Goal: Task Accomplishment & Management: Complete application form

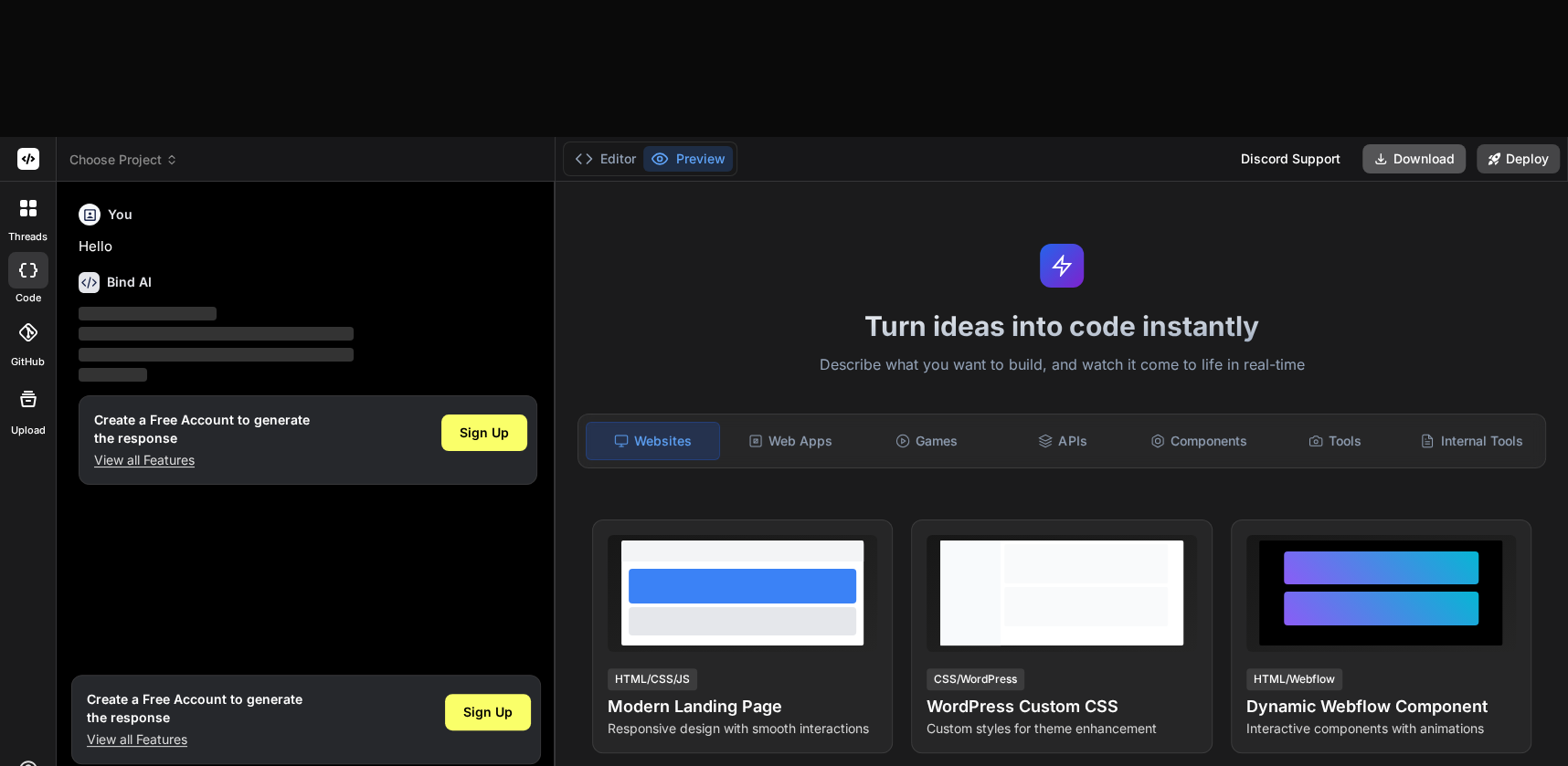
click at [1411, 145] on button "Download" at bounding box center [1414, 159] width 103 height 29
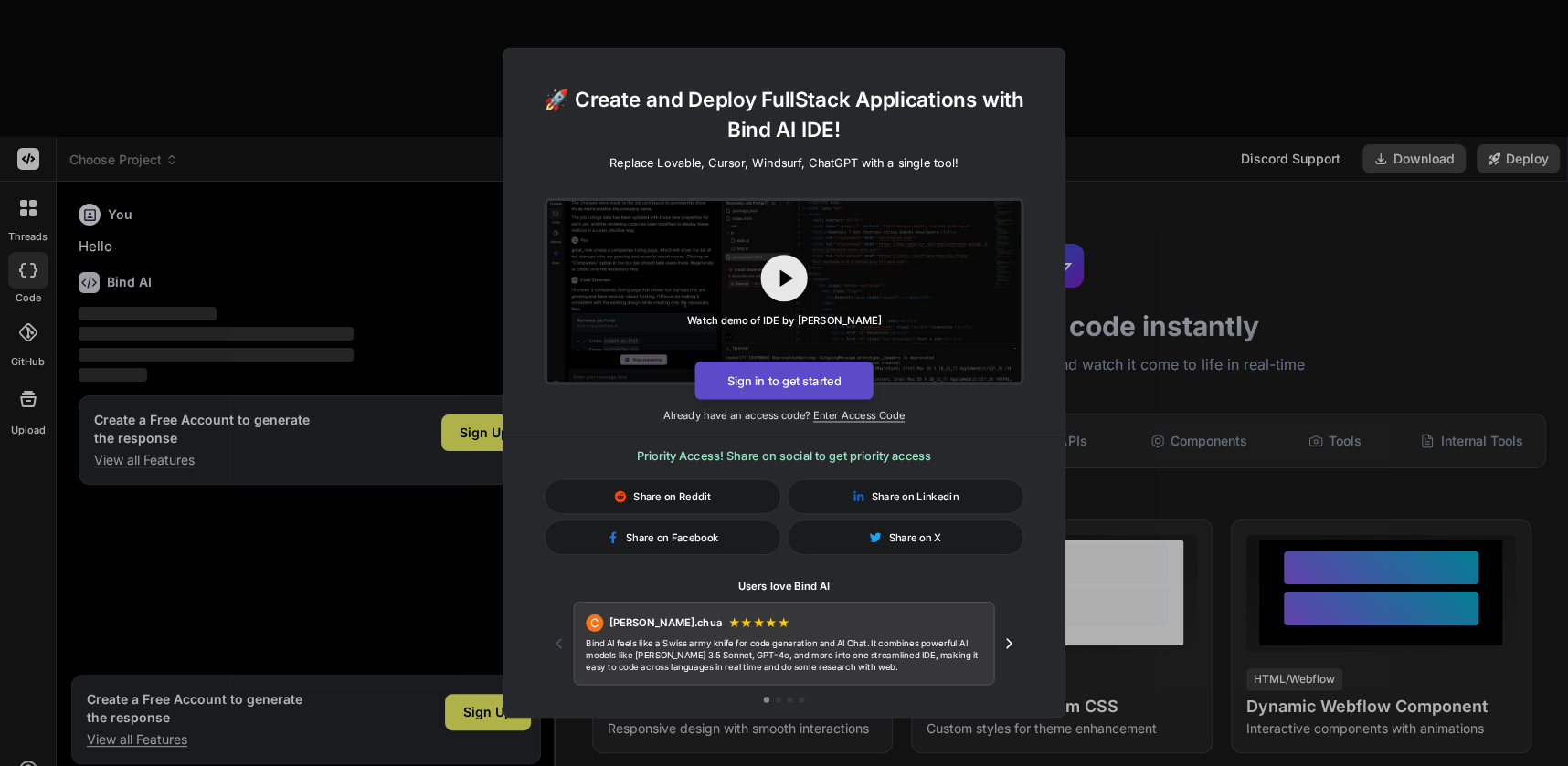
click at [828, 383] on button "Sign in to get started" at bounding box center [783, 381] width 178 height 38
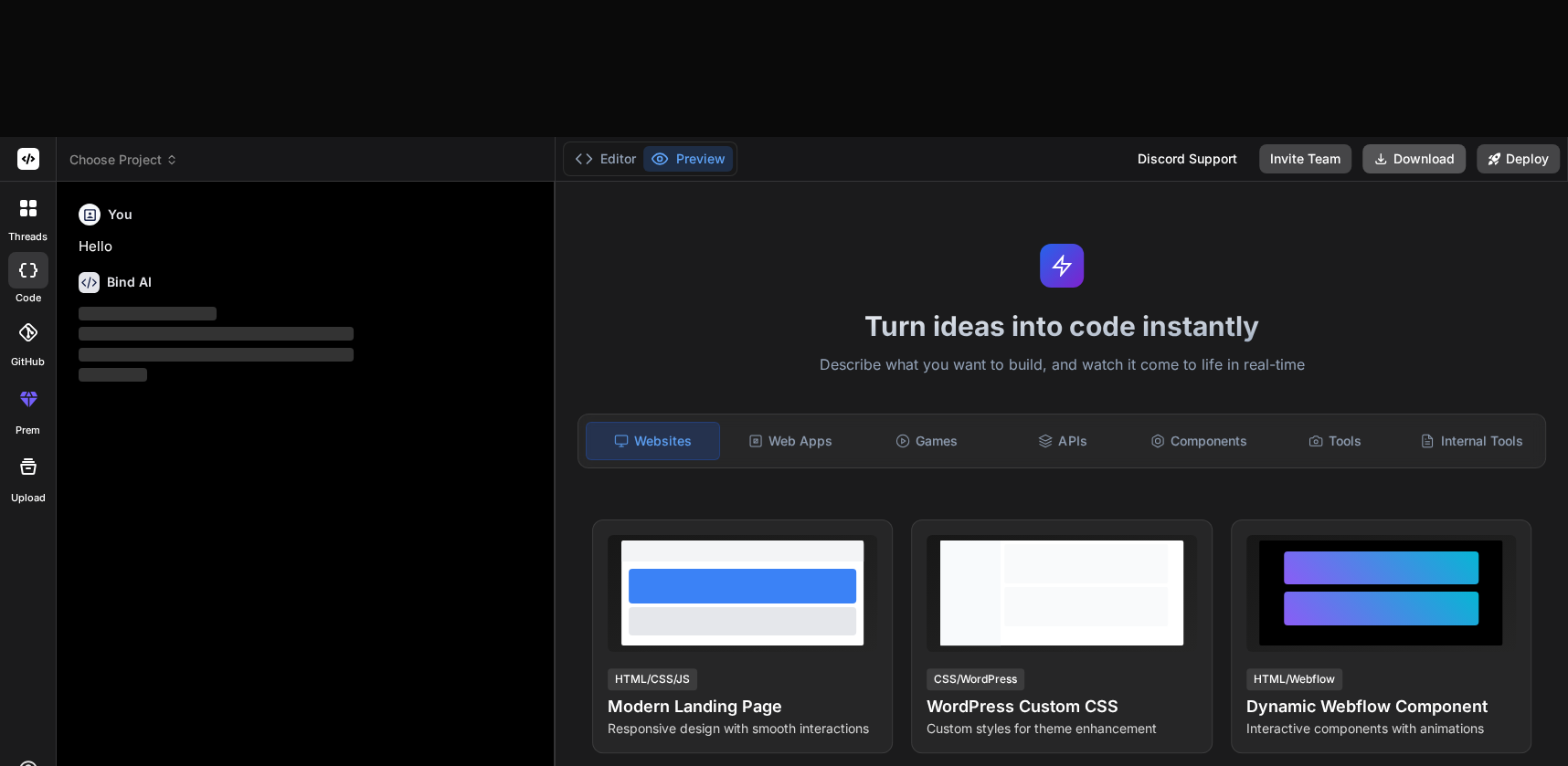
click at [1430, 145] on button "Download" at bounding box center [1414, 159] width 103 height 29
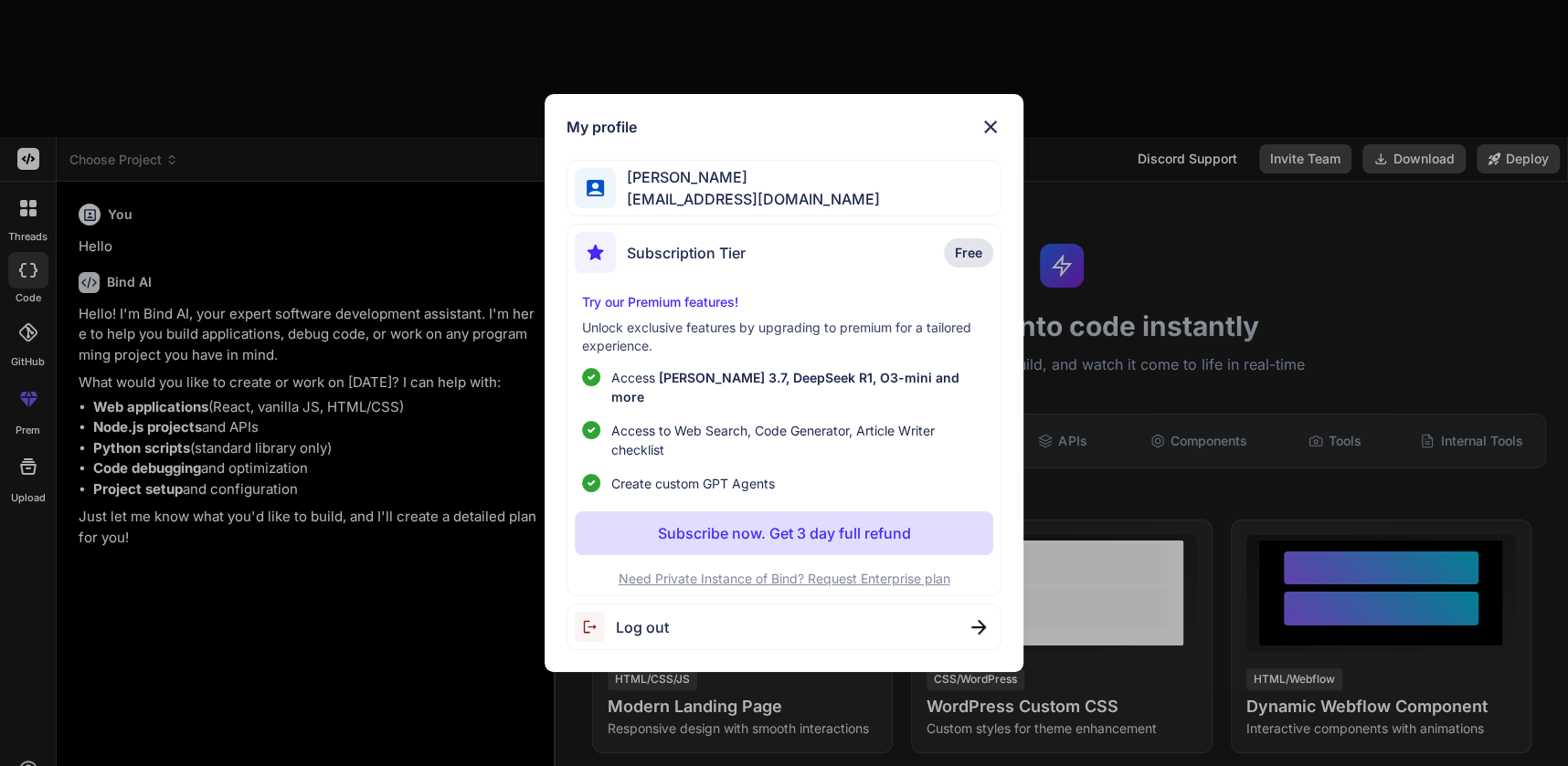
click at [988, 137] on img at bounding box center [991, 127] width 22 height 22
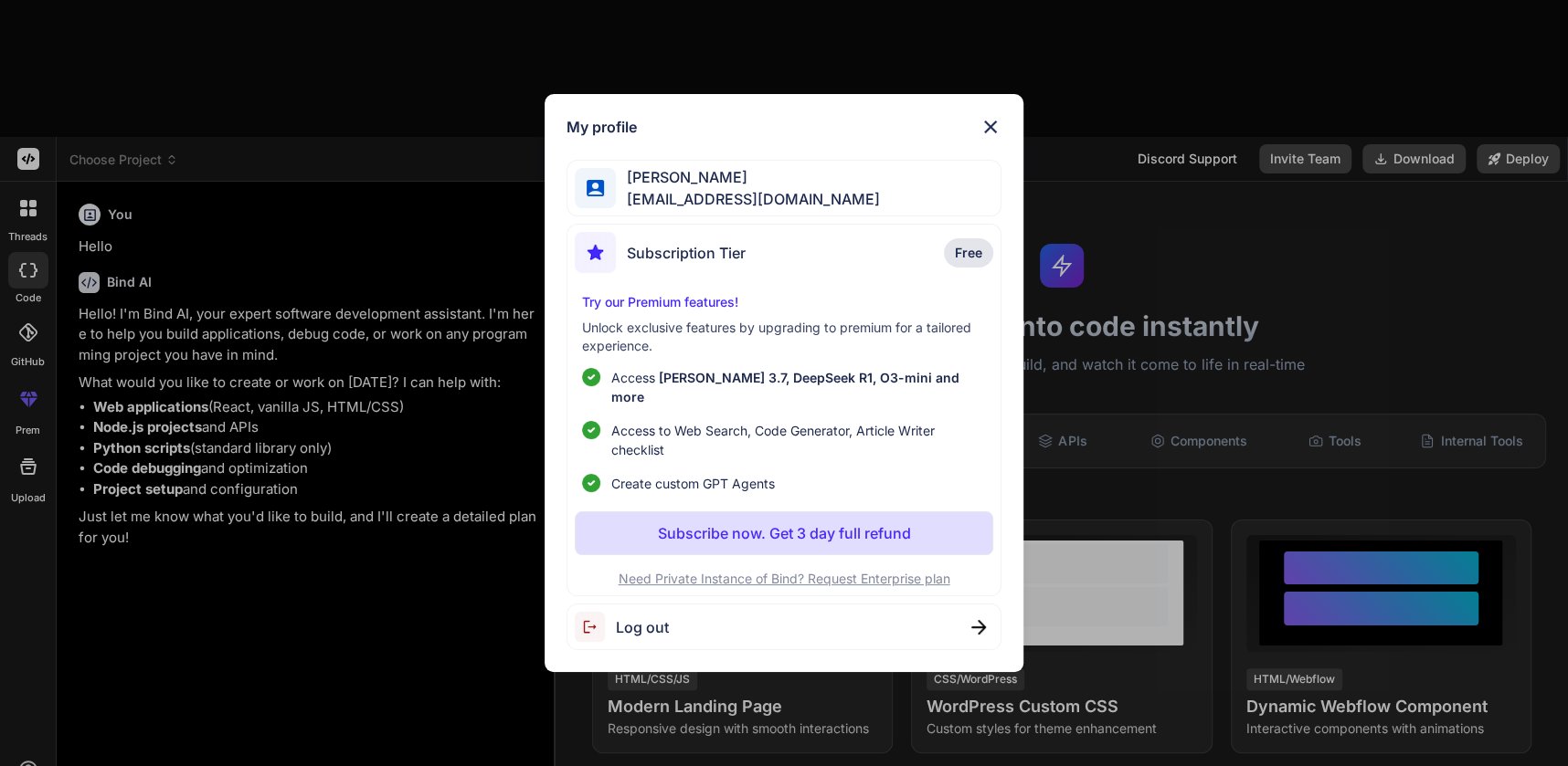
click at [661, 619] on span "Log out" at bounding box center [642, 627] width 53 height 22
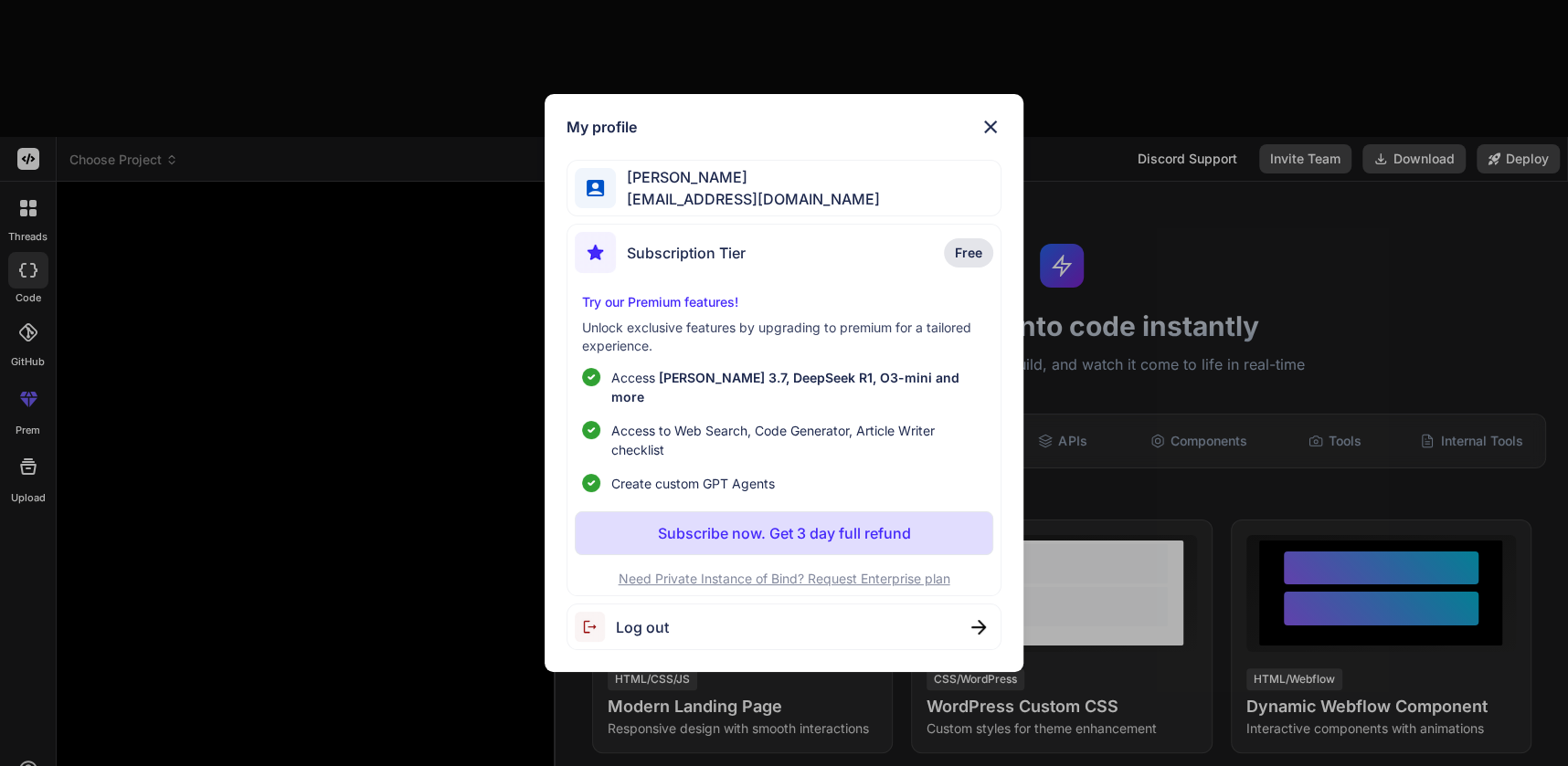
click at [994, 133] on img at bounding box center [991, 127] width 22 height 22
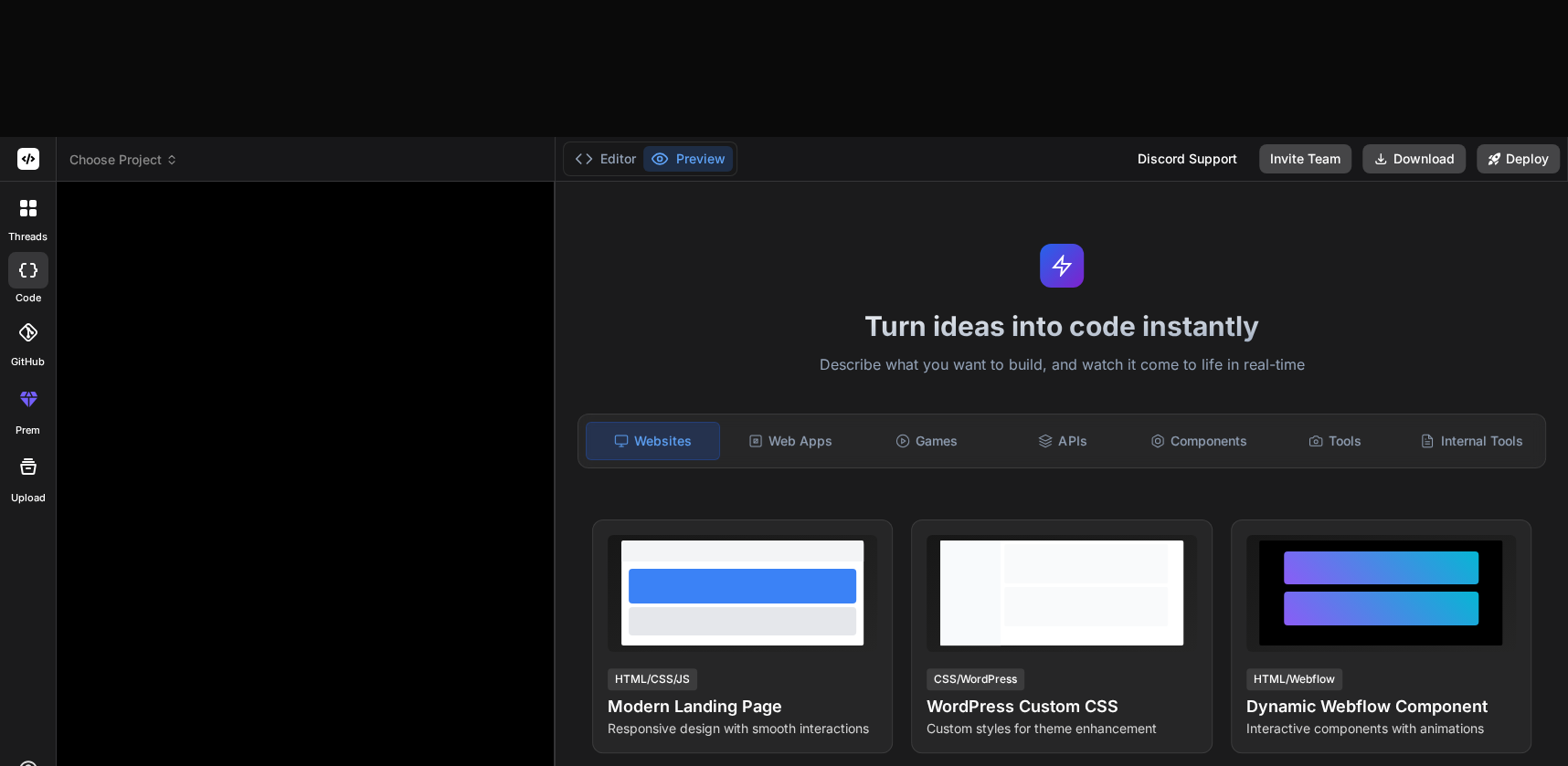
type textarea "x"
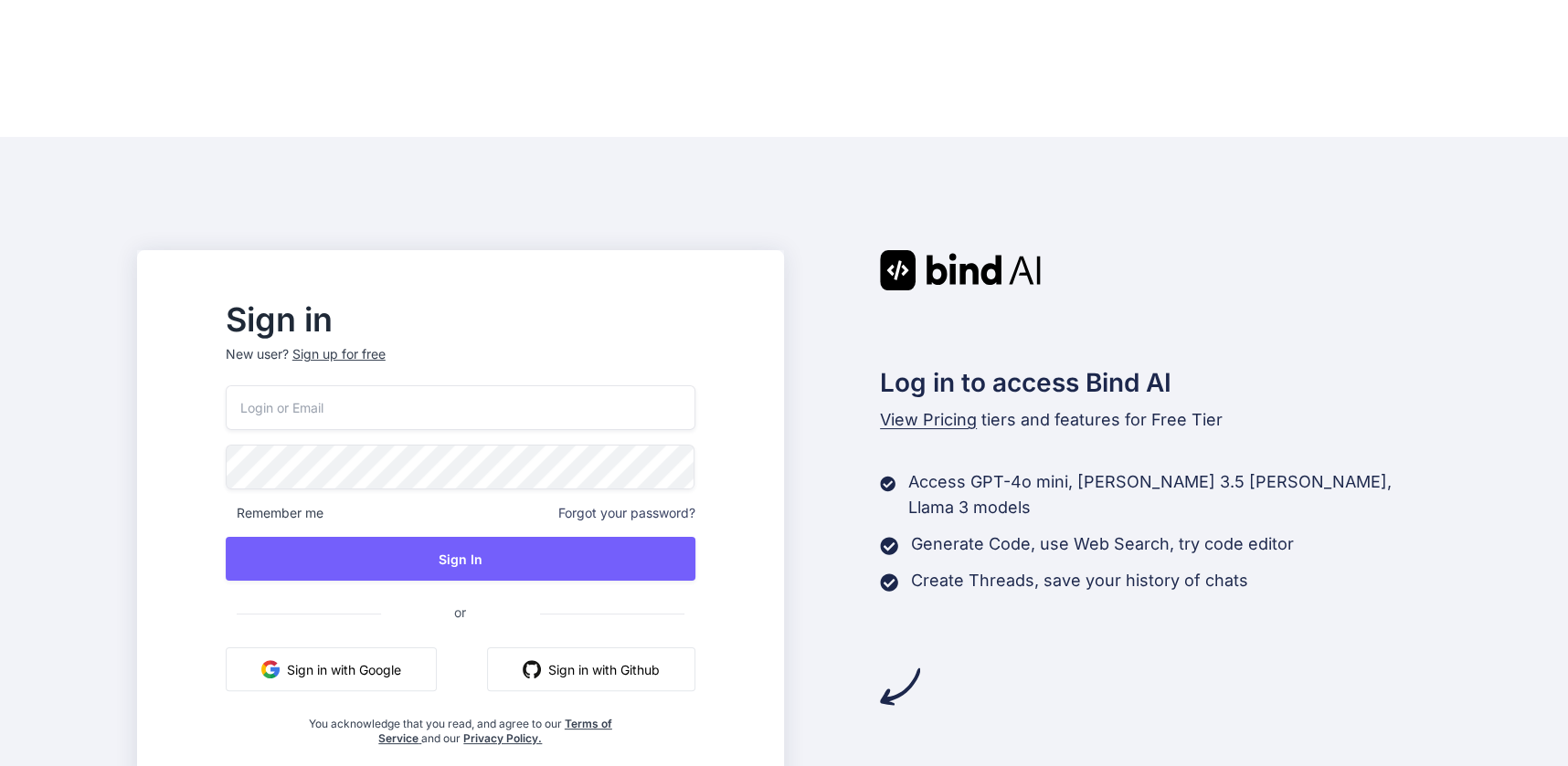
click at [470, 385] on input "email" at bounding box center [459, 408] width 469 height 45
click at [397, 385] on input "email" at bounding box center [459, 408] width 469 height 45
click at [415, 385] on input "email" at bounding box center [459, 408] width 469 height 45
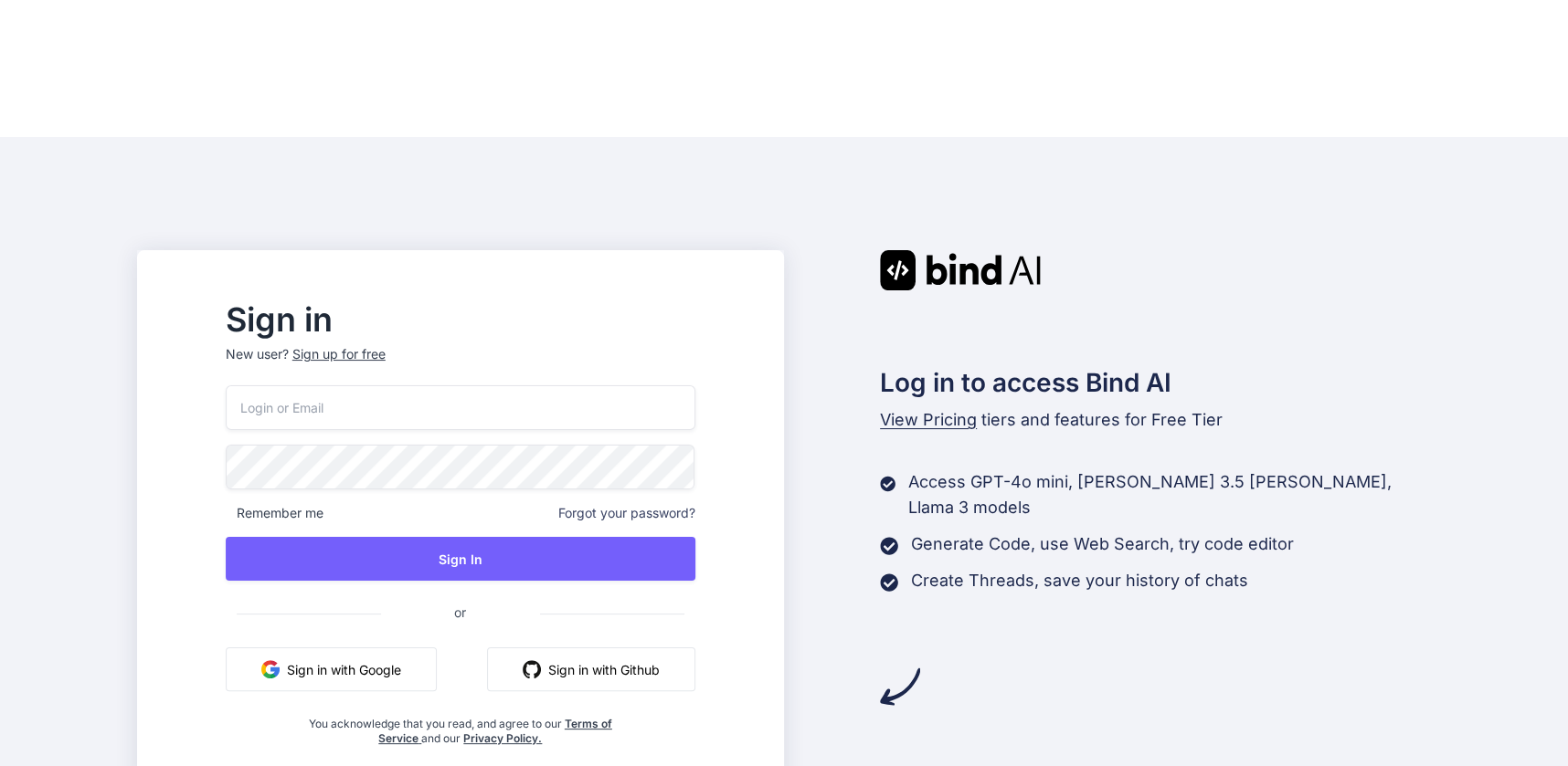
click at [423, 648] on button "Sign in with Google" at bounding box center [331, 670] width 211 height 44
click at [407, 648] on button "Sign in with Google" at bounding box center [331, 670] width 211 height 44
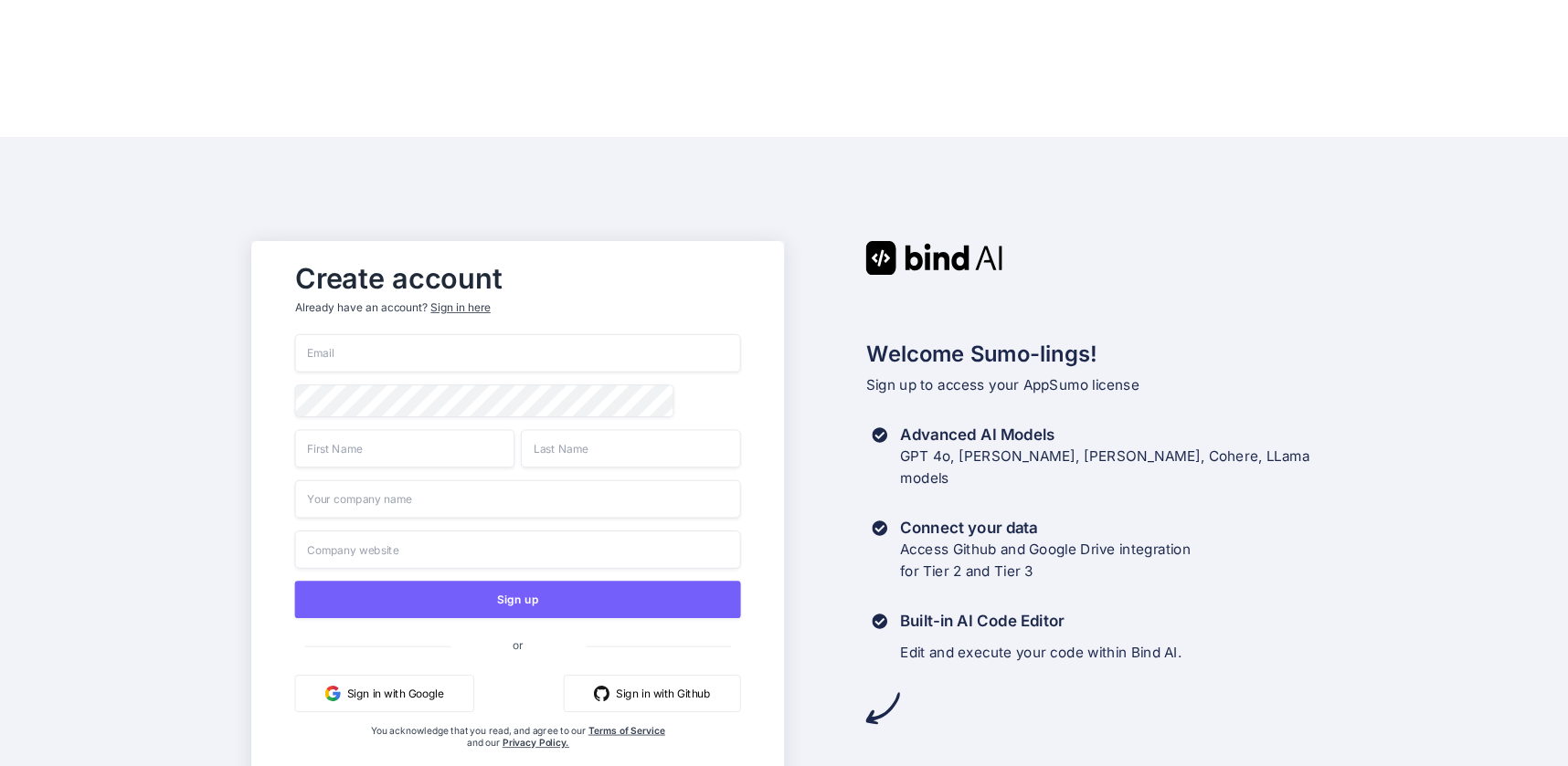
drag, startPoint x: 488, startPoint y: 221, endPoint x: 501, endPoint y: 217, distance: 13.6
click at [501, 334] on input "email" at bounding box center [516, 353] width 446 height 38
type input "MichaelLloydDesigner@gmail.com"
type input "Michael"
type input "Lloyd"
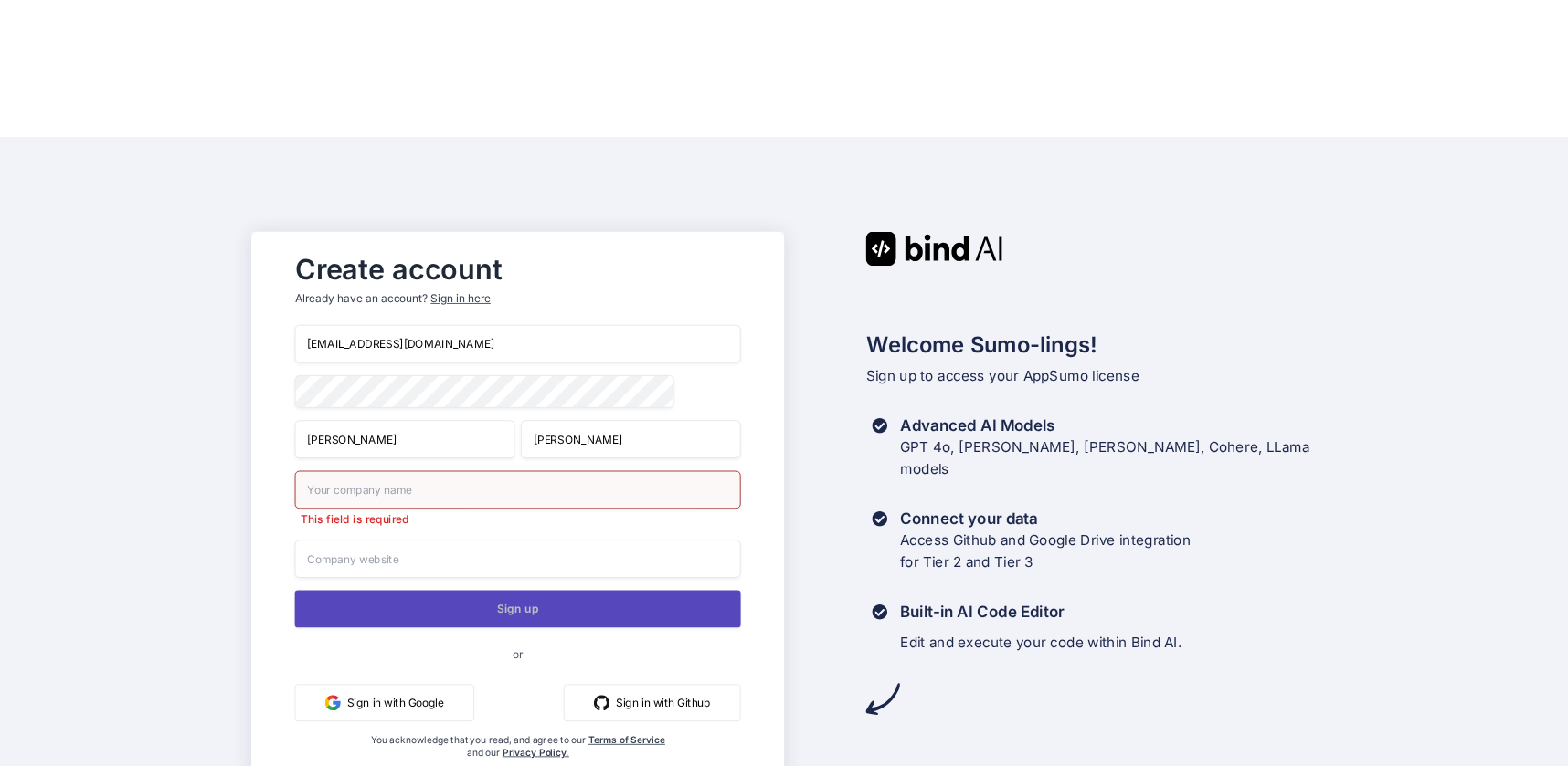
click at [546, 590] on button "Sign up" at bounding box center [516, 609] width 446 height 37
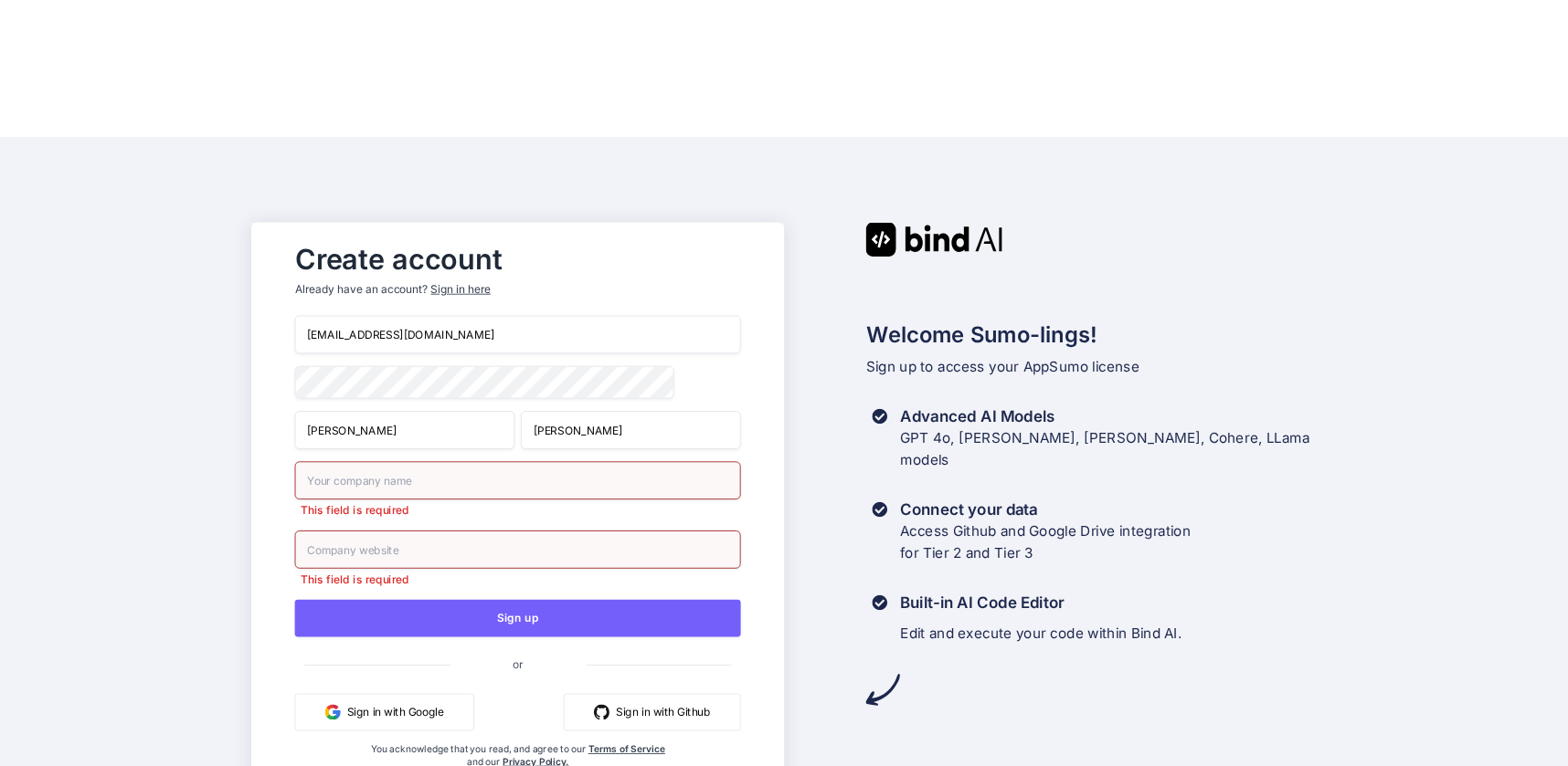
click at [511, 461] on input "text" at bounding box center [516, 480] width 446 height 38
type input "MichaelLloyd"
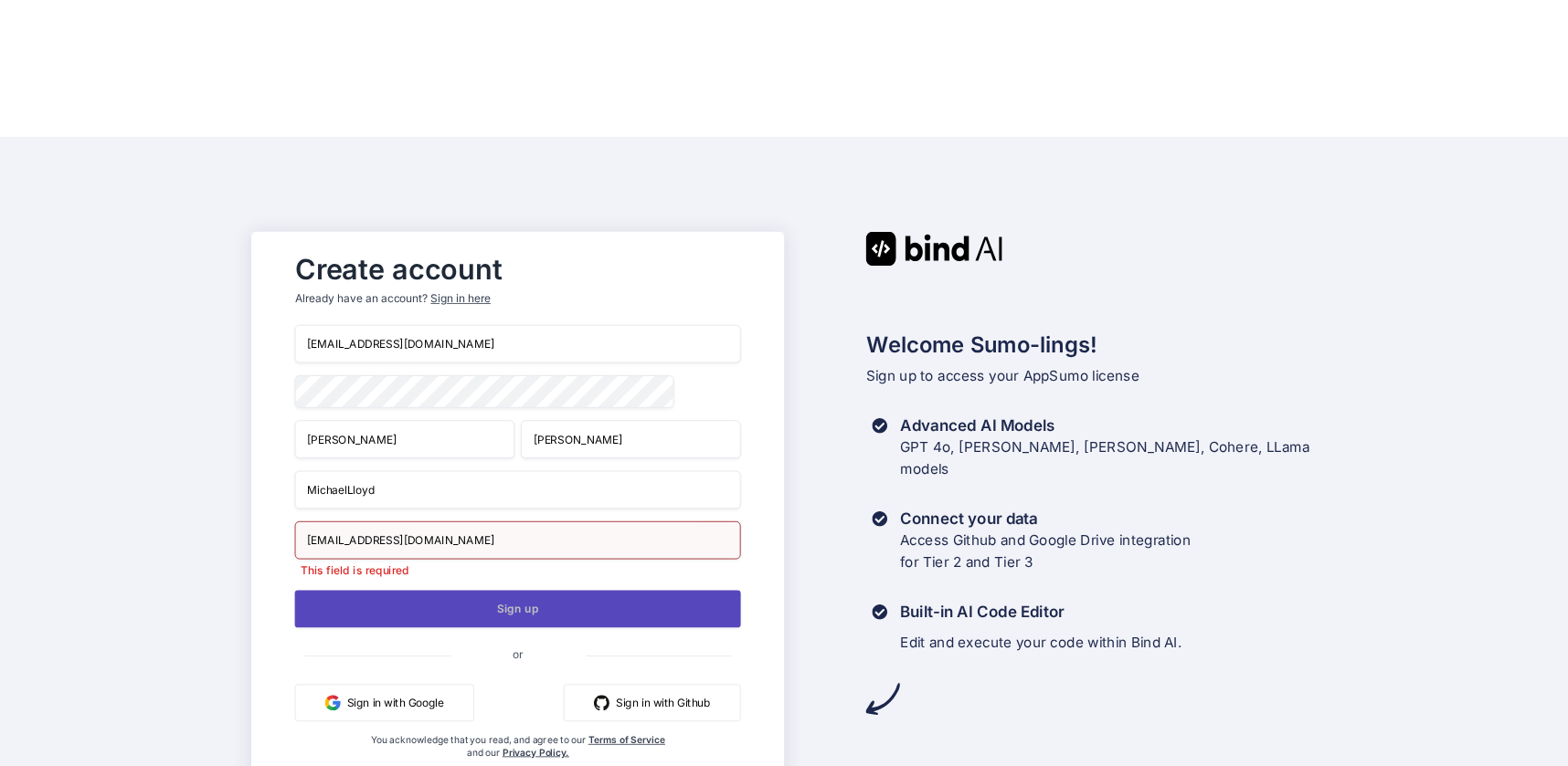
type input "MichaelLloydServices@gmail.com"
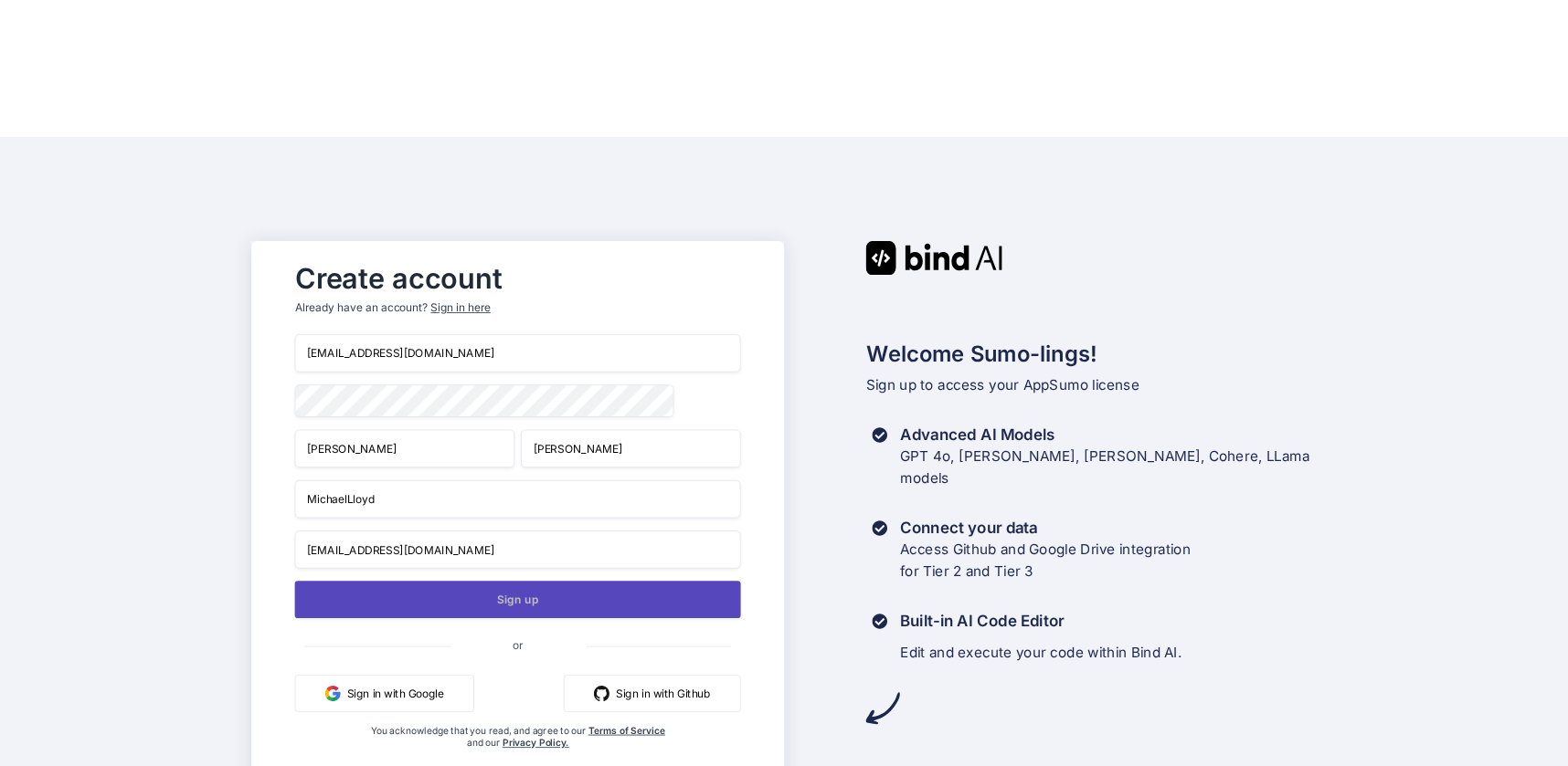
click at [525, 581] on button "Sign up" at bounding box center [516, 600] width 446 height 37
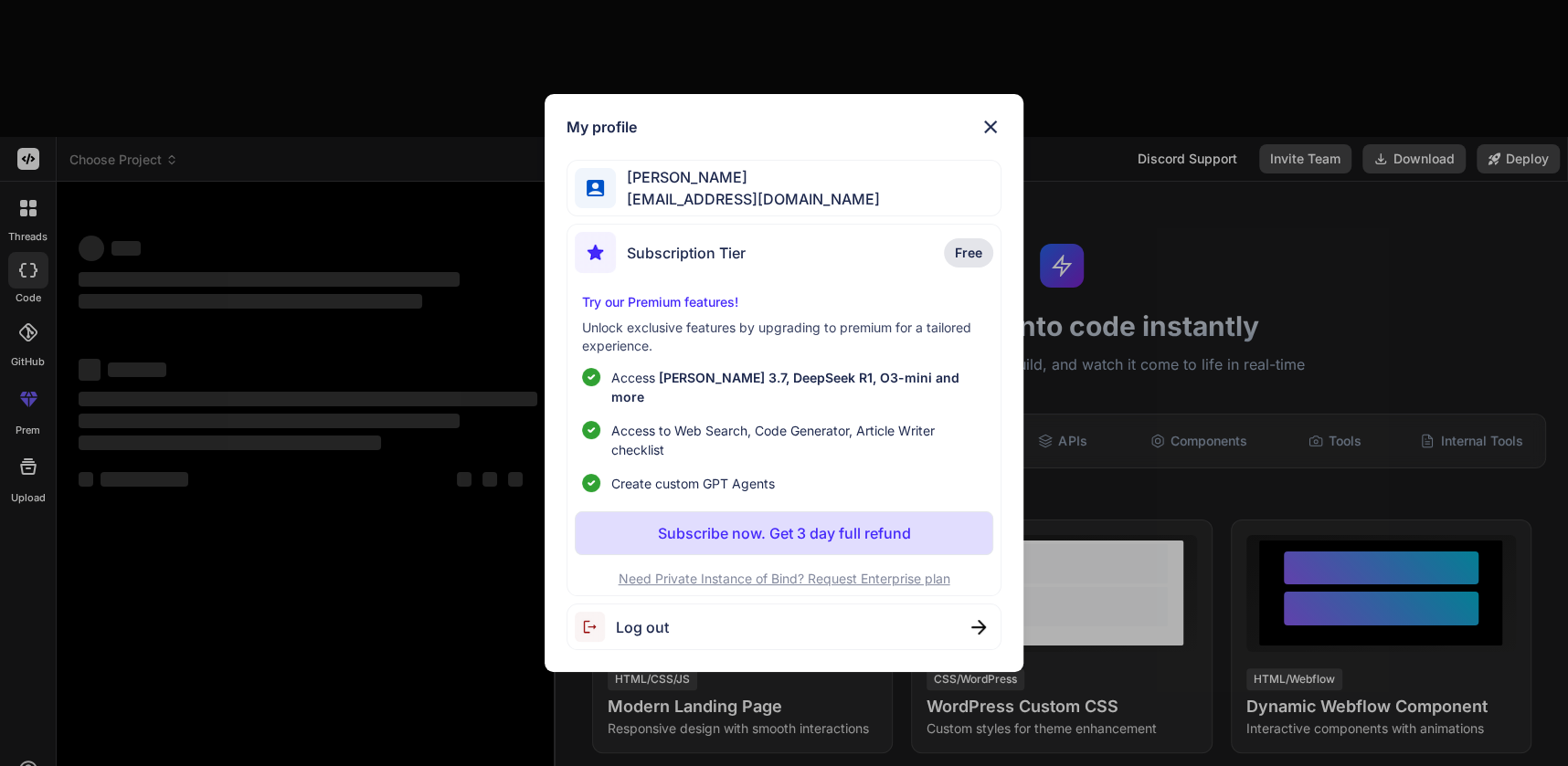
type textarea "x"
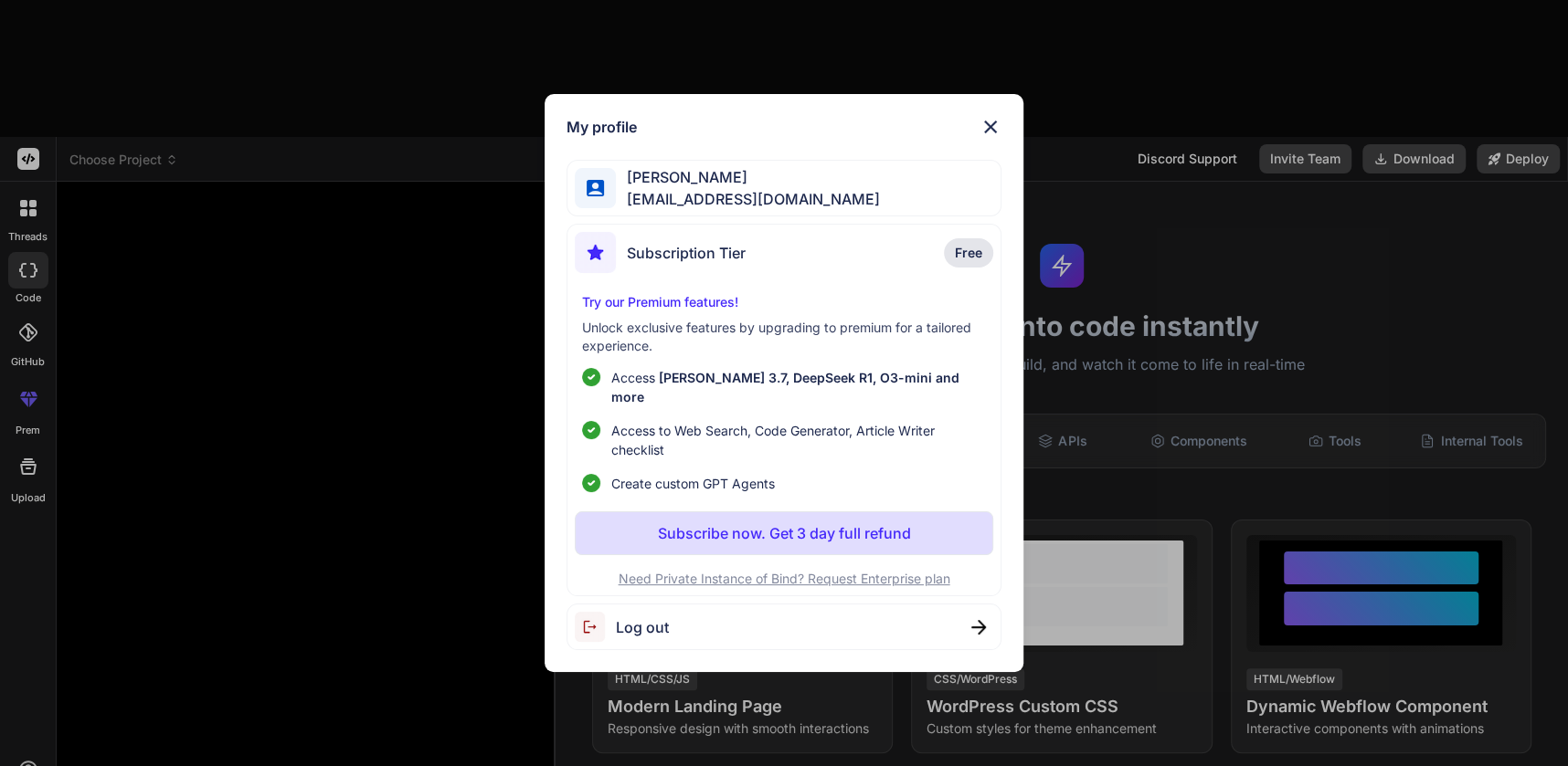
click at [978, 621] on img at bounding box center [978, 627] width 15 height 15
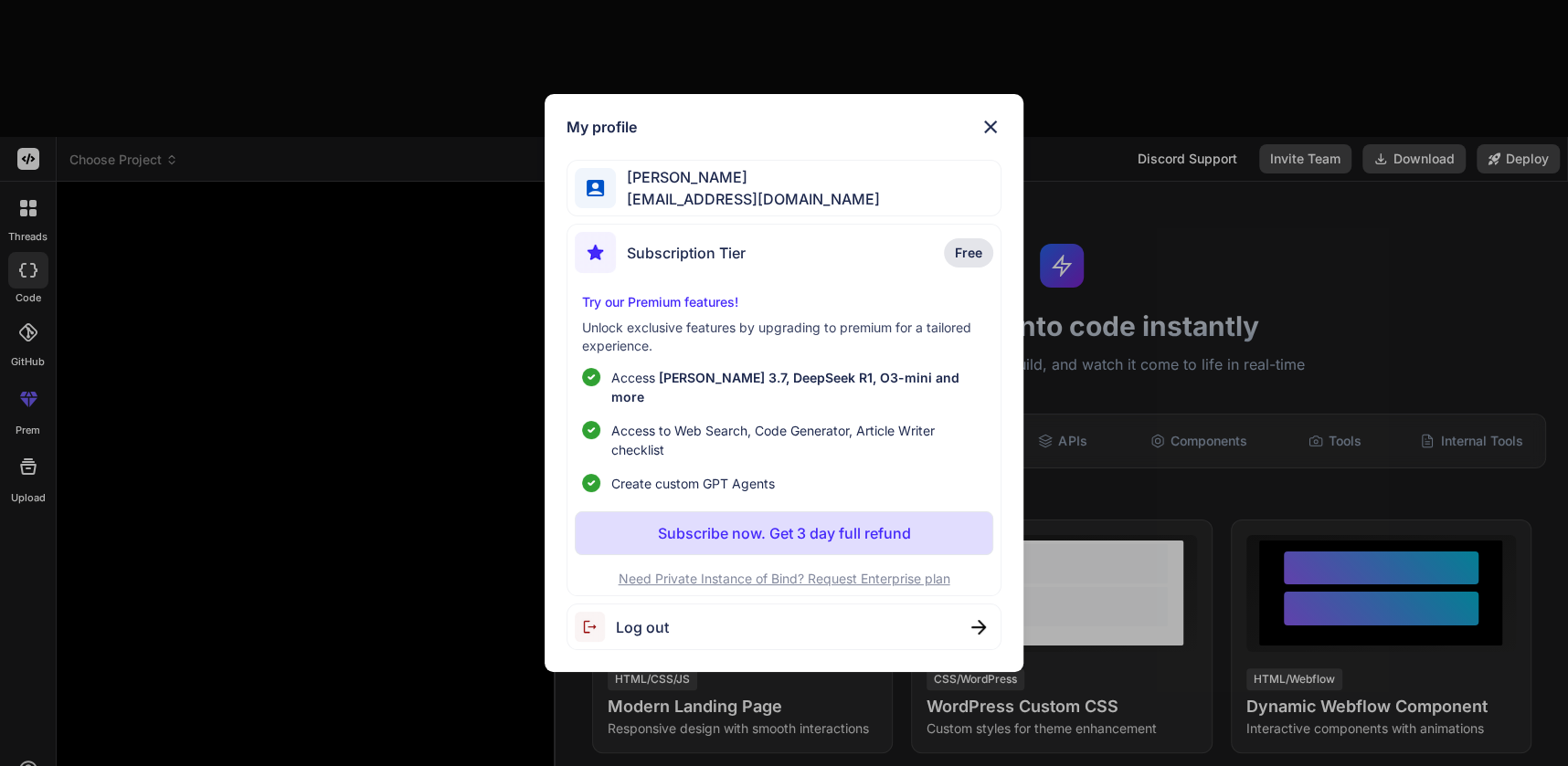
click at [995, 138] on img at bounding box center [991, 127] width 22 height 22
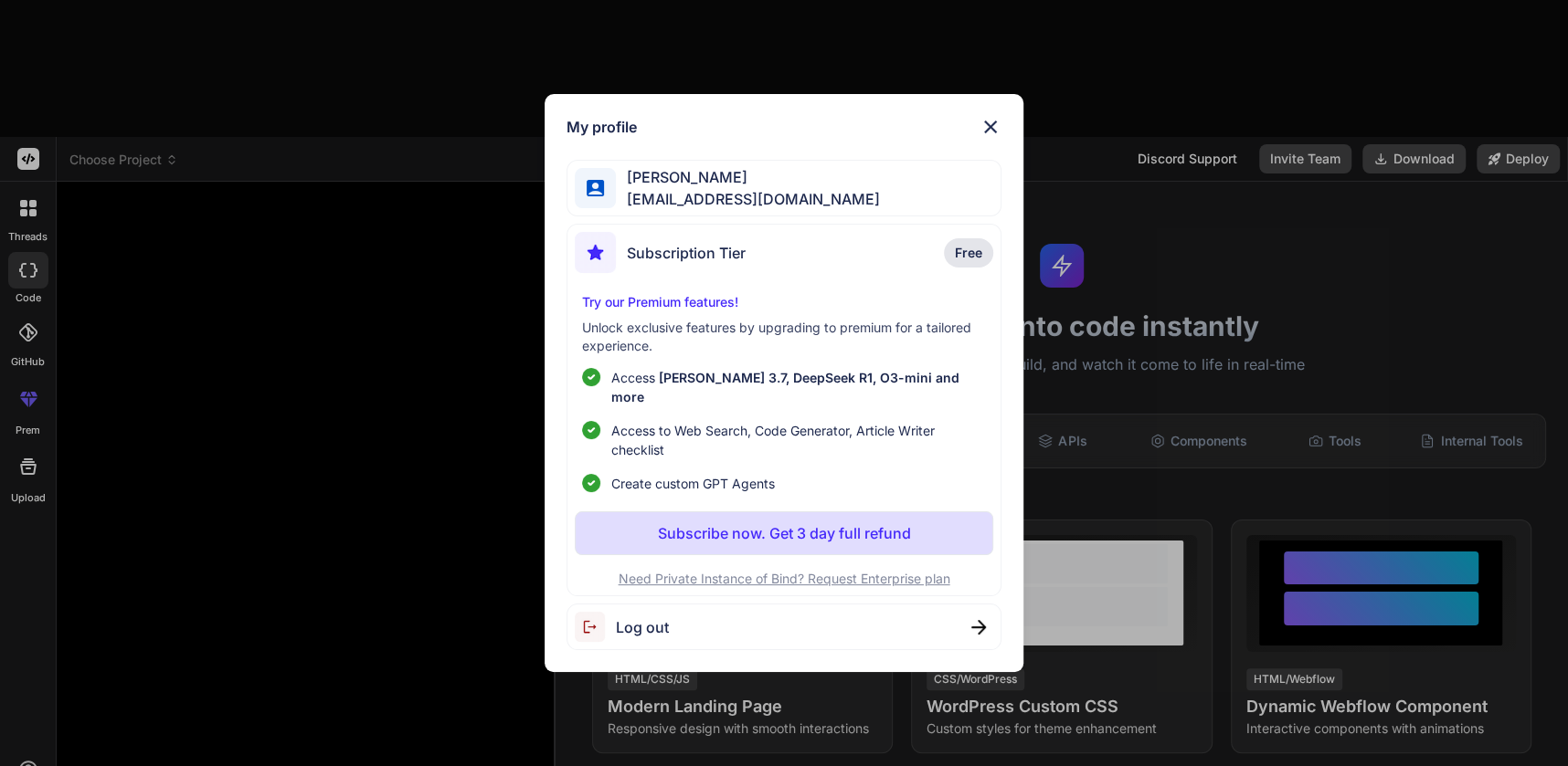
click at [670, 188] on span "Michael Lloyd" at bounding box center [748, 177] width 264 height 22
click at [602, 192] on img at bounding box center [595, 189] width 18 height 18
click at [684, 187] on span "Michael Lloyd" at bounding box center [748, 177] width 264 height 22
click at [575, 197] on div at bounding box center [595, 189] width 41 height 41
drag, startPoint x: 592, startPoint y: 197, endPoint x: 624, endPoint y: 199, distance: 32.1
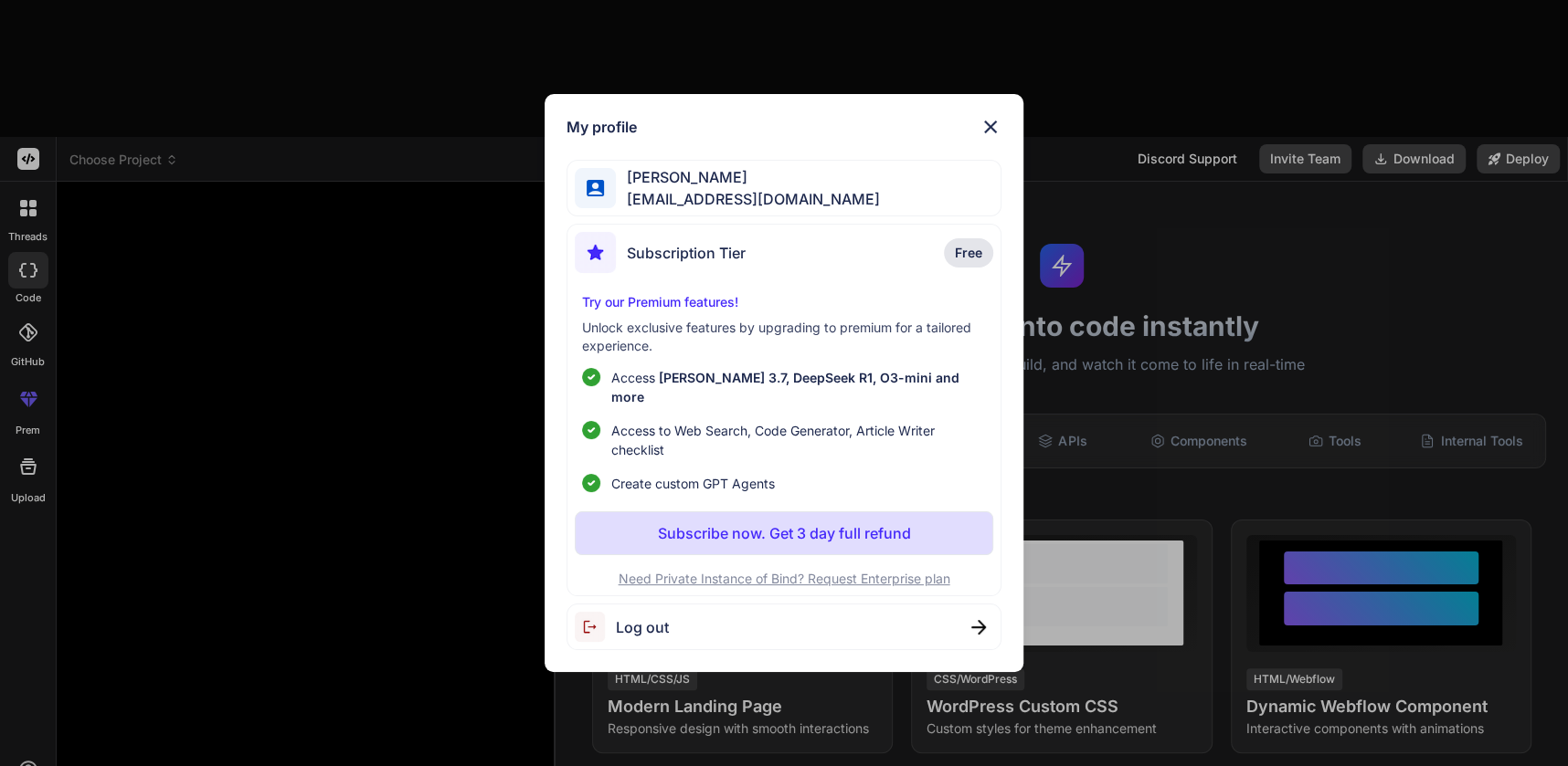
click at [597, 197] on img at bounding box center [595, 189] width 18 height 18
click at [658, 199] on span "michaellloyddesigner@gmail.com" at bounding box center [748, 199] width 264 height 22
drag, startPoint x: 698, startPoint y: 199, endPoint x: 725, endPoint y: 200, distance: 27.0
click at [699, 199] on span "michaellloyddesigner@gmail.com" at bounding box center [748, 199] width 264 height 22
drag, startPoint x: 730, startPoint y: 200, endPoint x: 814, endPoint y: 190, distance: 84.6
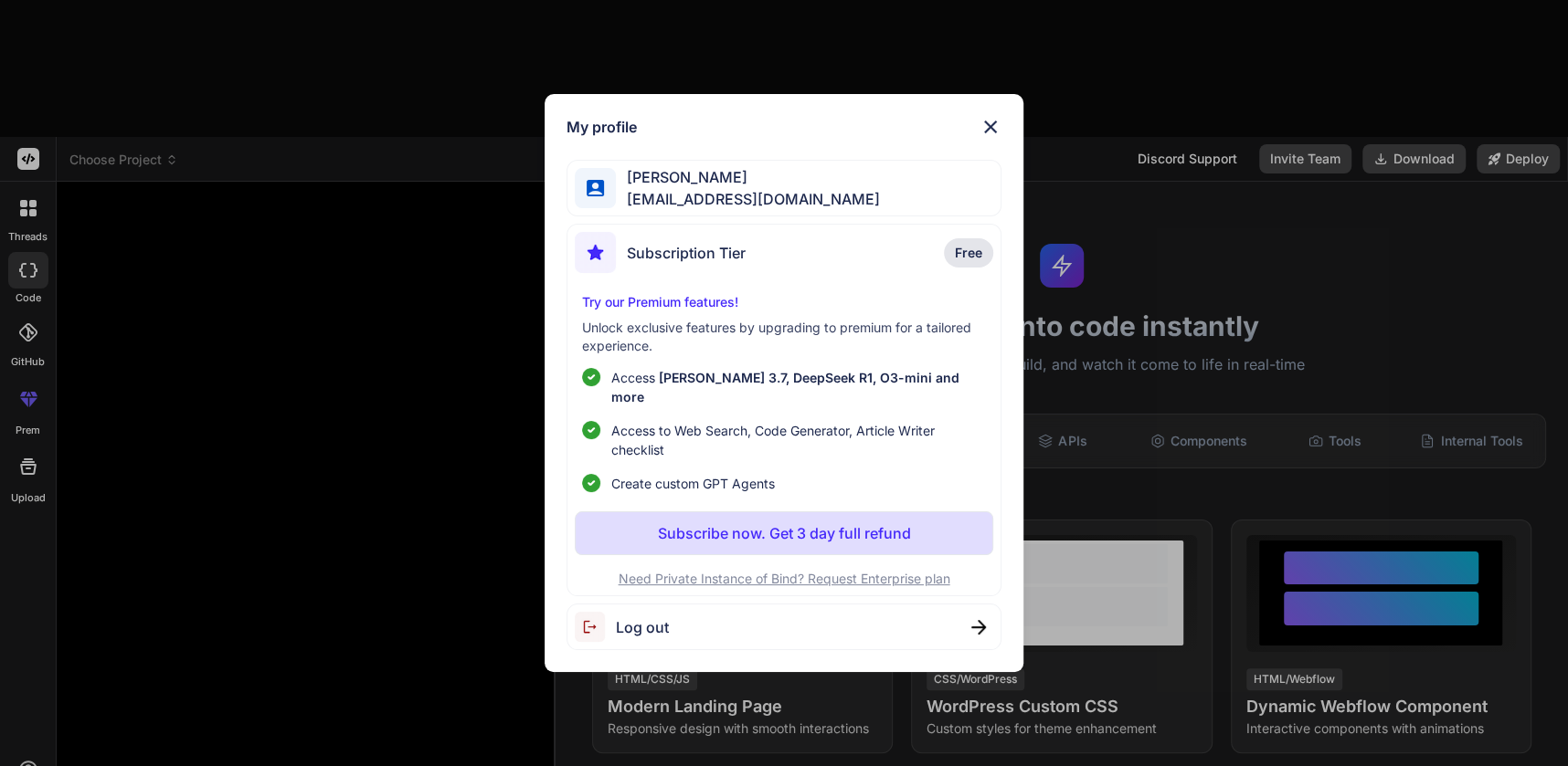
click at [731, 200] on span "michaellloyddesigner@gmail.com" at bounding box center [748, 199] width 264 height 22
click at [992, 135] on img at bounding box center [991, 127] width 22 height 22
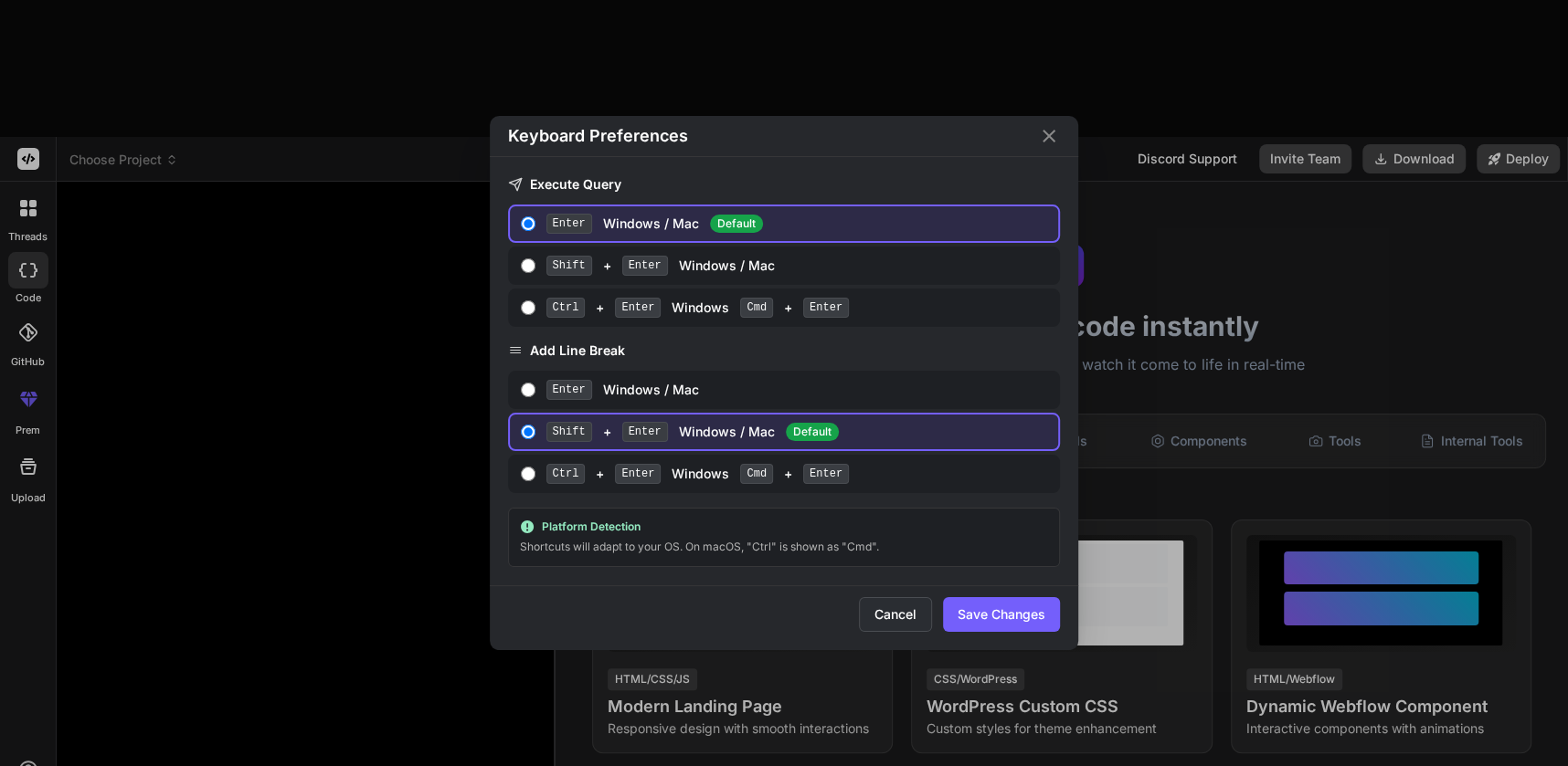
click at [903, 615] on button "Cancel" at bounding box center [895, 614] width 73 height 34
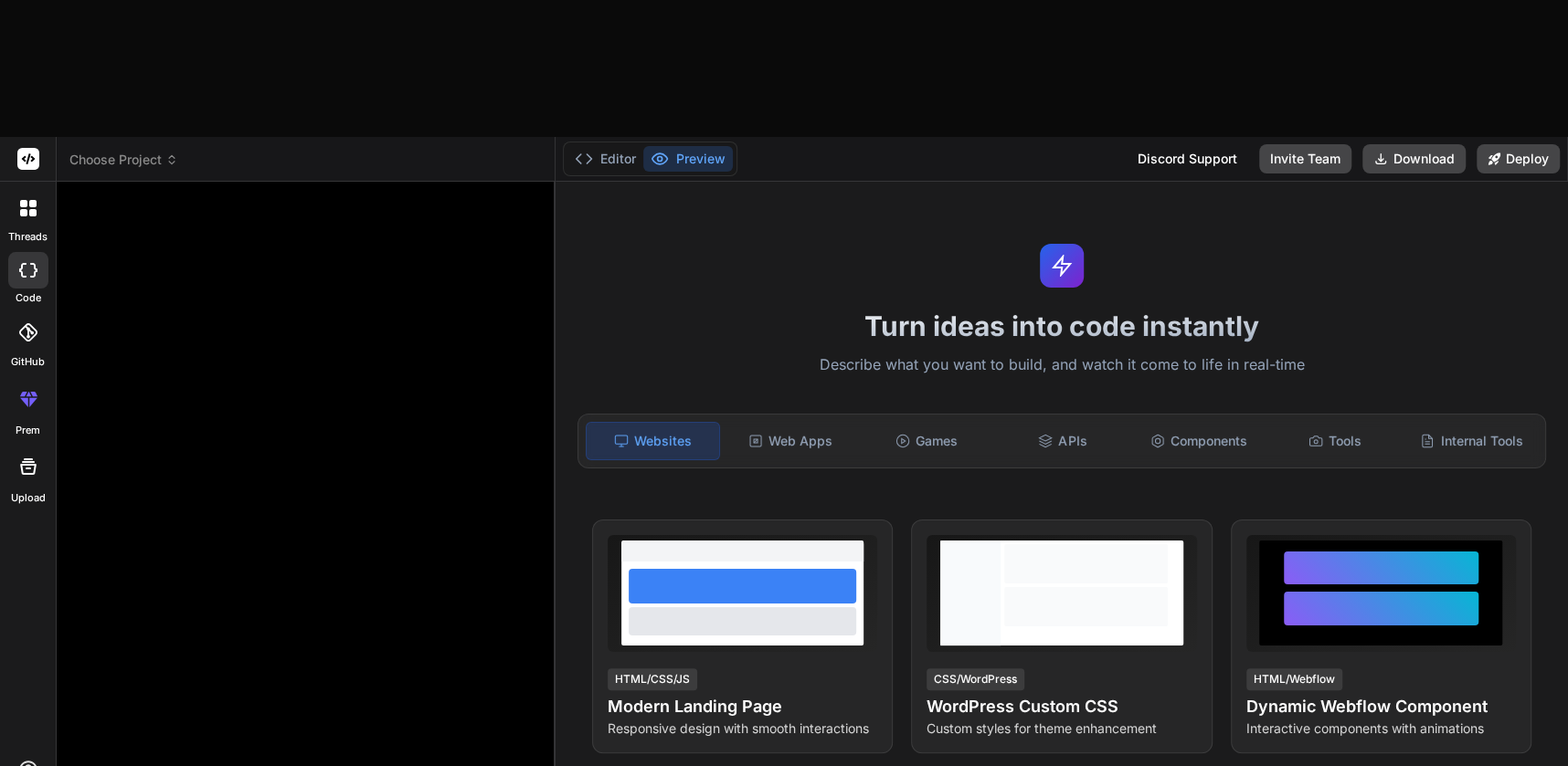
drag, startPoint x: 406, startPoint y: 470, endPoint x: 417, endPoint y: 470, distance: 11.0
click at [406, 470] on div at bounding box center [308, 485] width 466 height 577
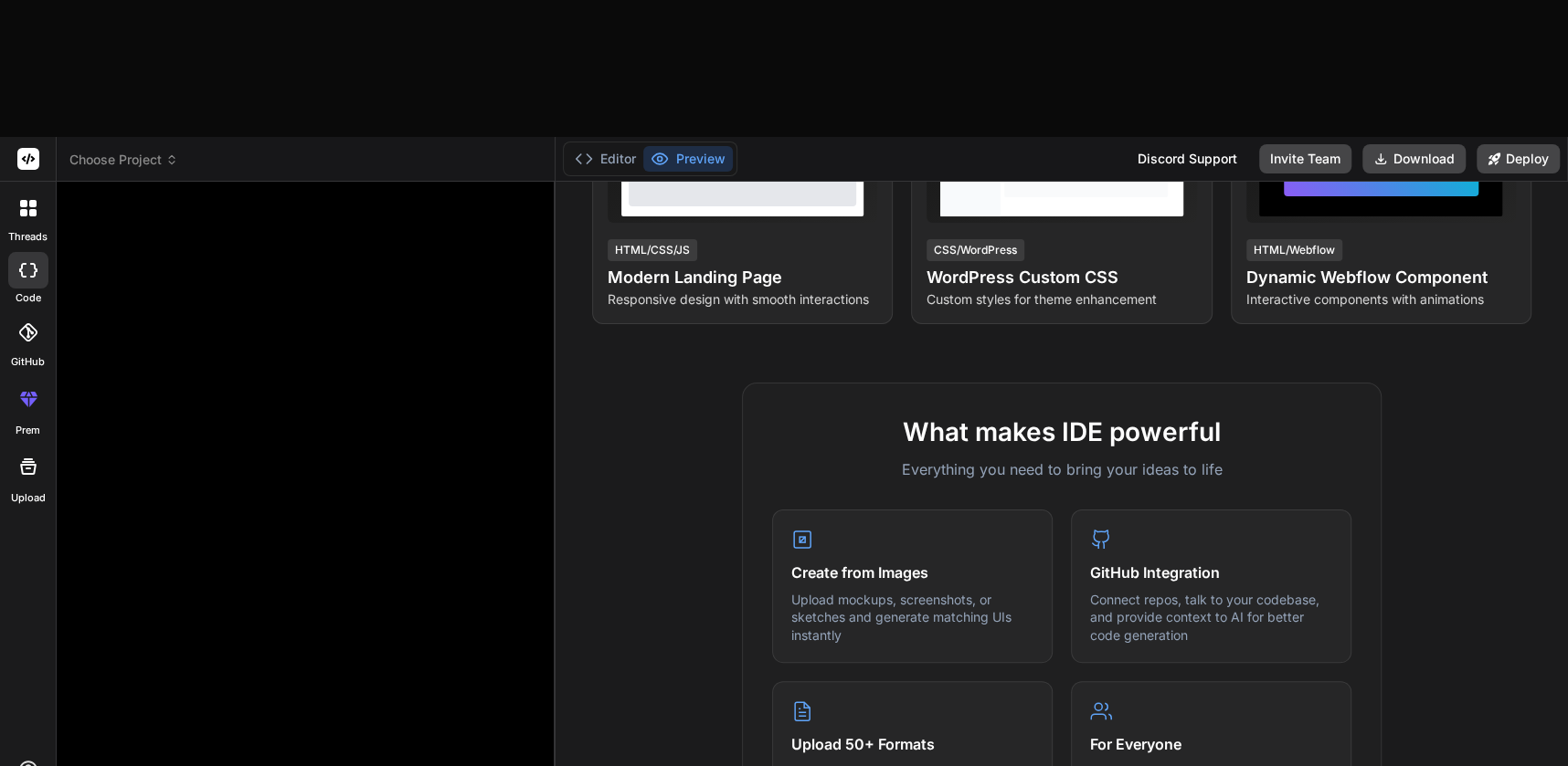
scroll to position [788, 0]
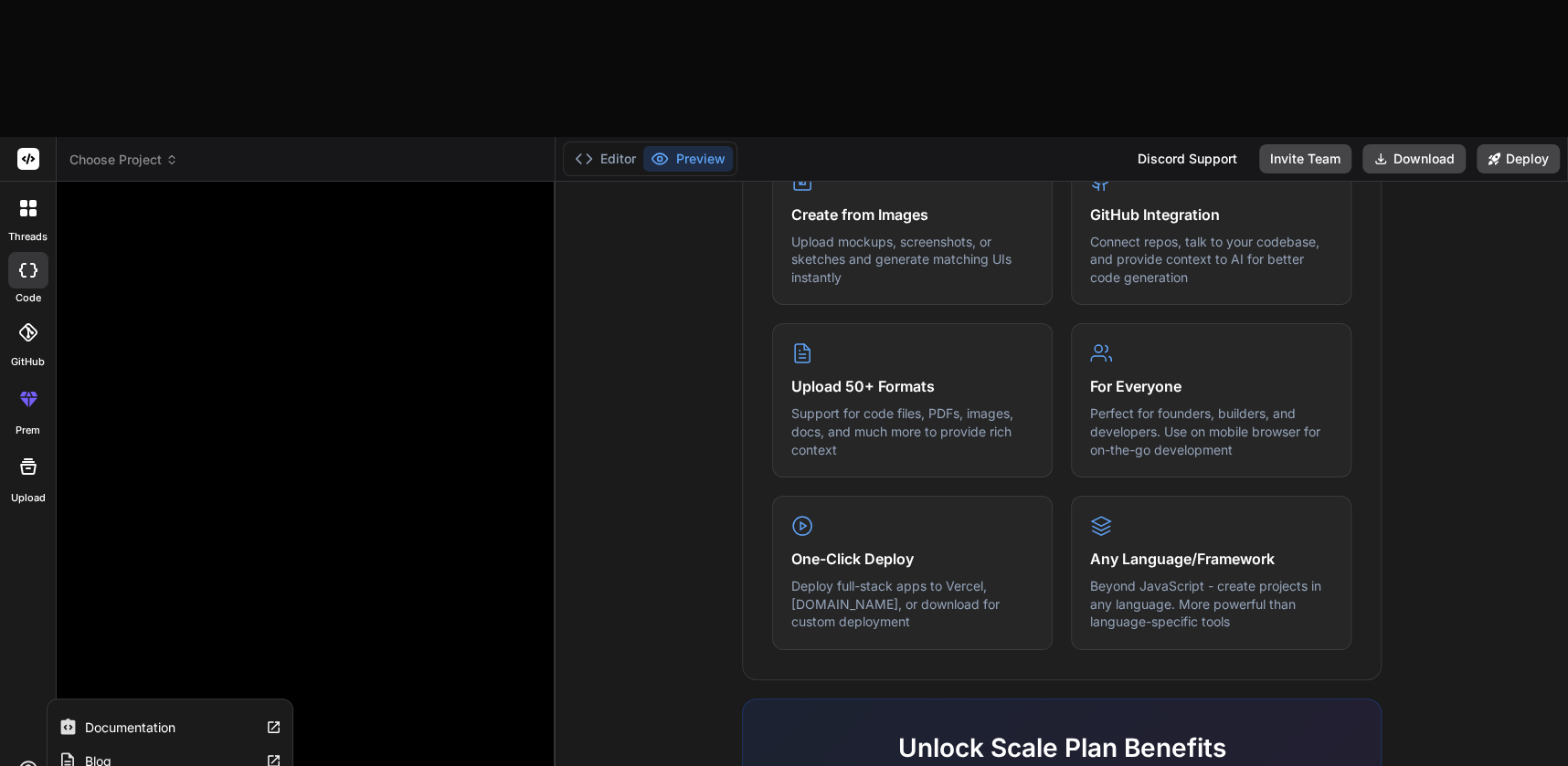
click at [31, 759] on icon at bounding box center [29, 770] width 22 height 22
click at [1469, 261] on div "What makes IDE powerful Everything you need to bring your ideas to life Create …" at bounding box center [1061, 553] width 991 height 1056
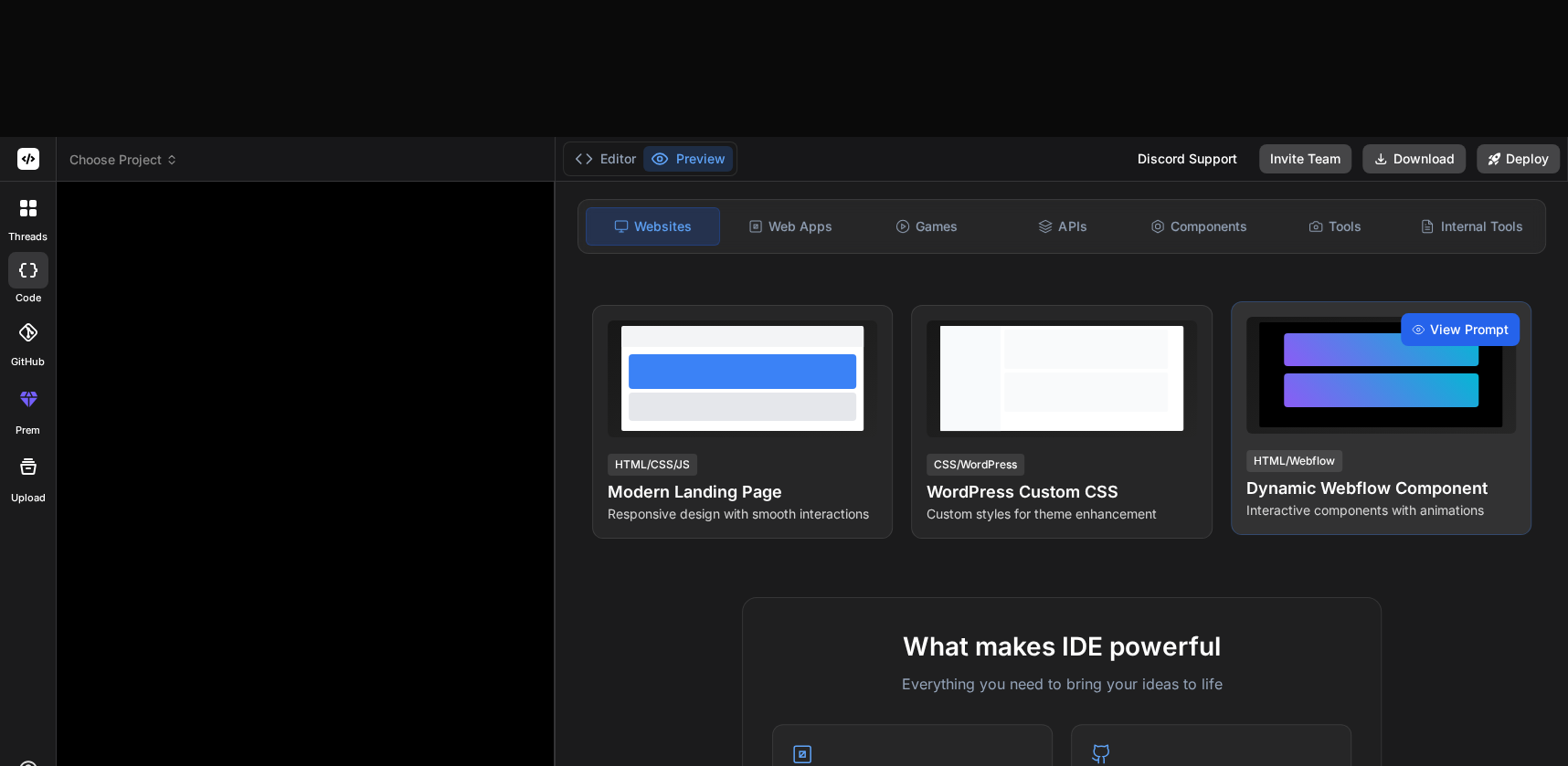
scroll to position [0, 0]
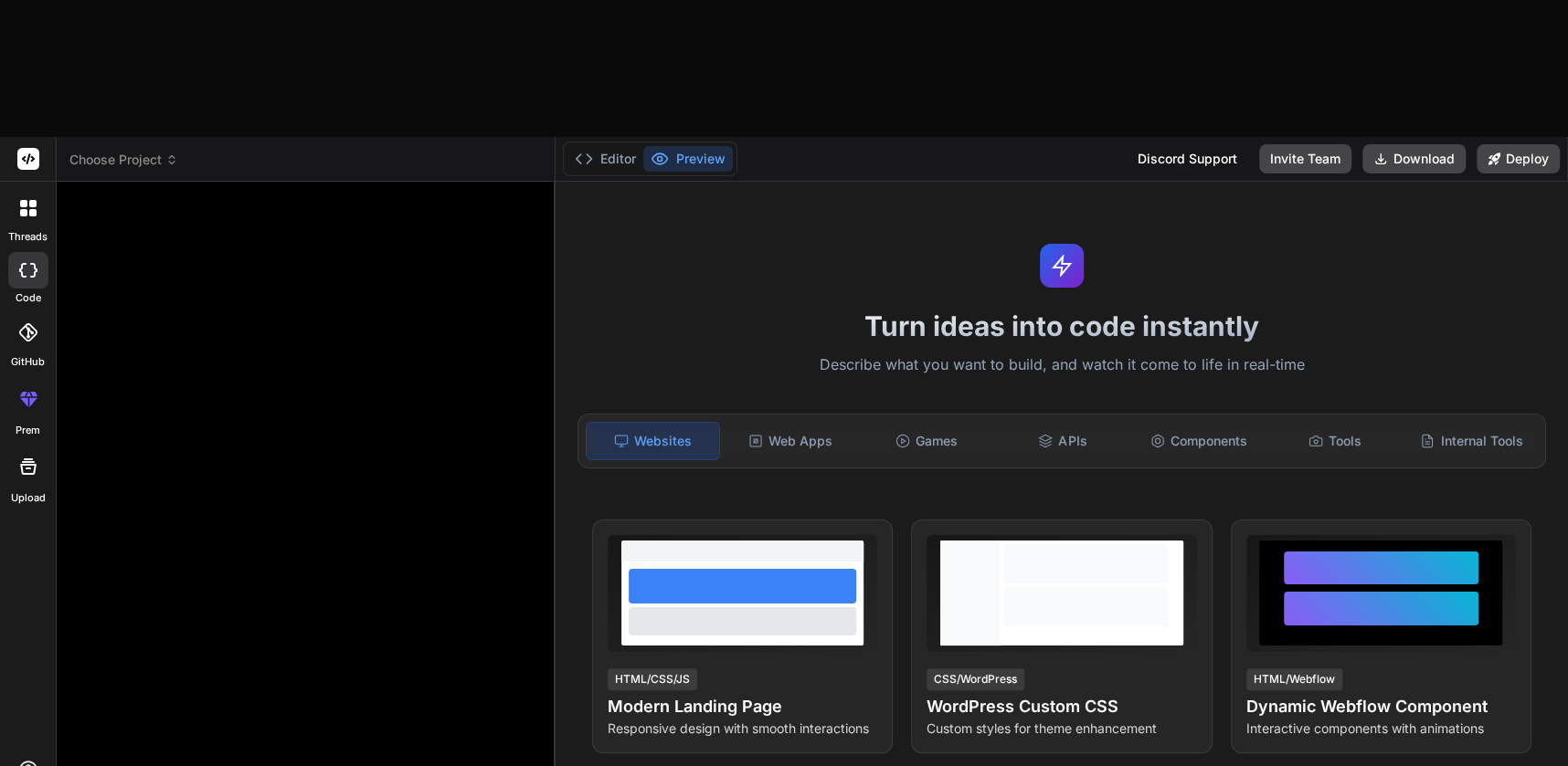
click at [1186, 145] on div "Discord Support" at bounding box center [1187, 159] width 122 height 29
click at [349, 517] on div at bounding box center [308, 485] width 466 height 577
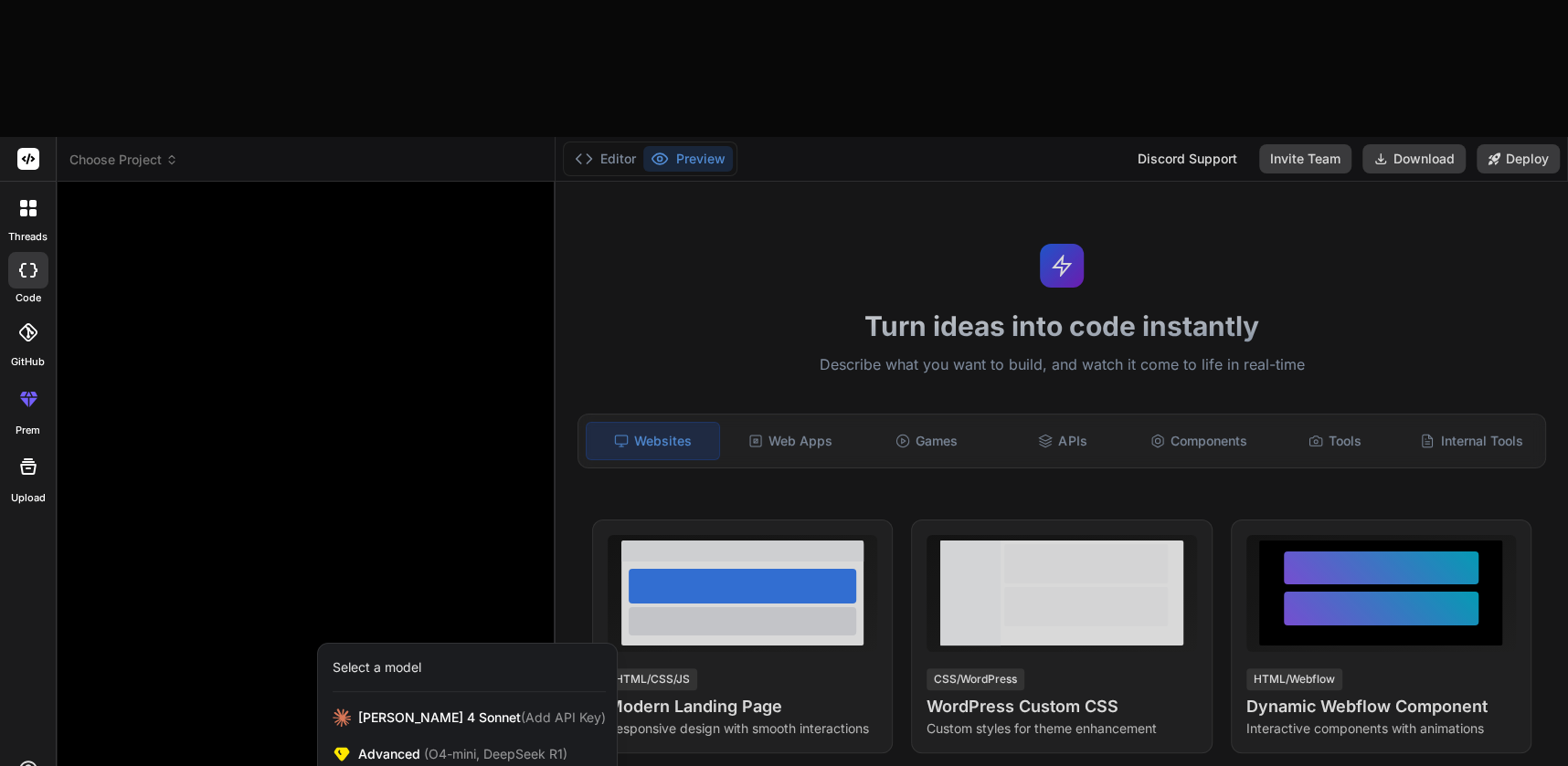
click at [178, 697] on div at bounding box center [784, 383] width 1568 height 766
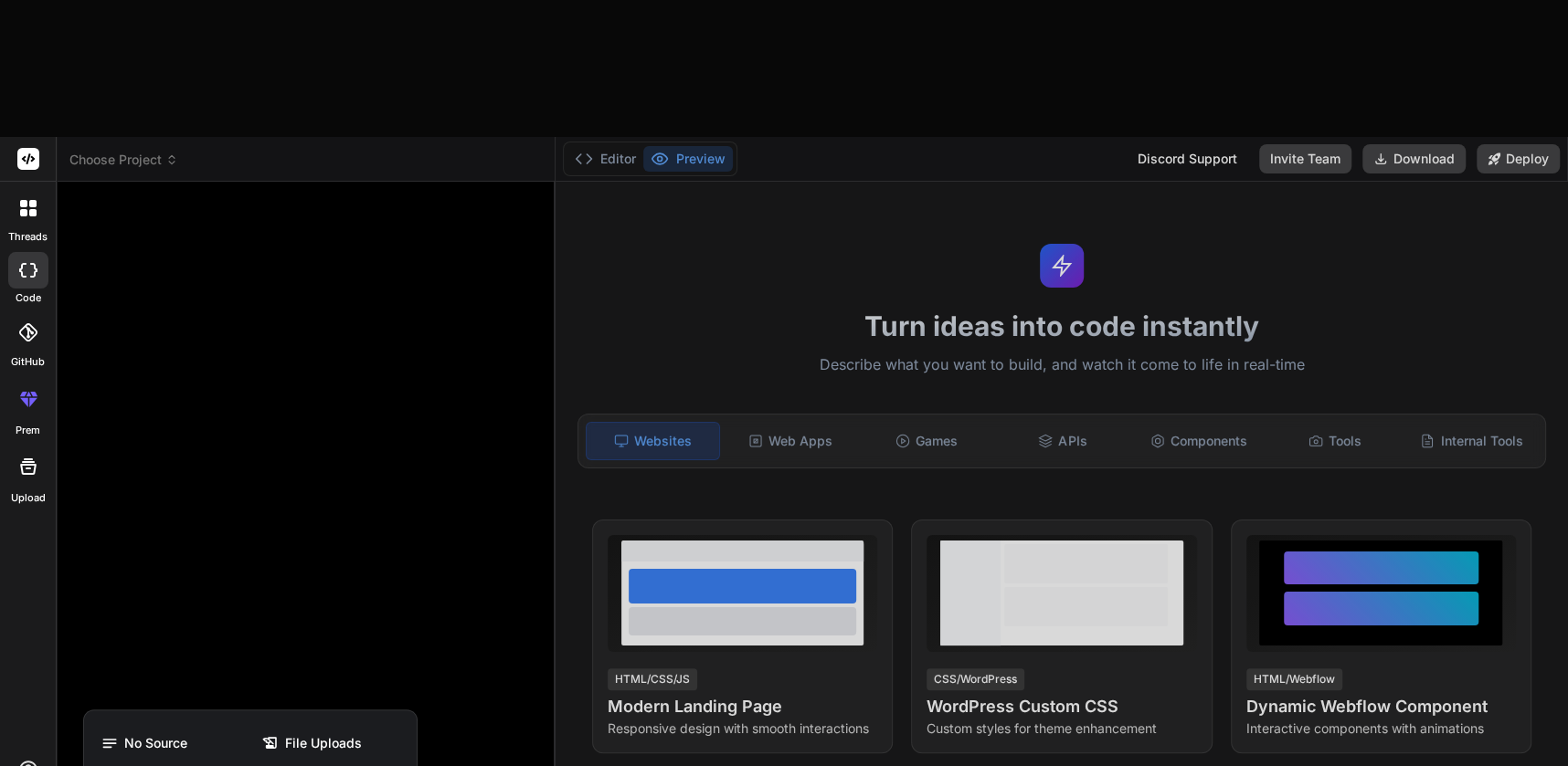
click at [247, 400] on div at bounding box center [784, 383] width 1568 height 766
type textarea "x"
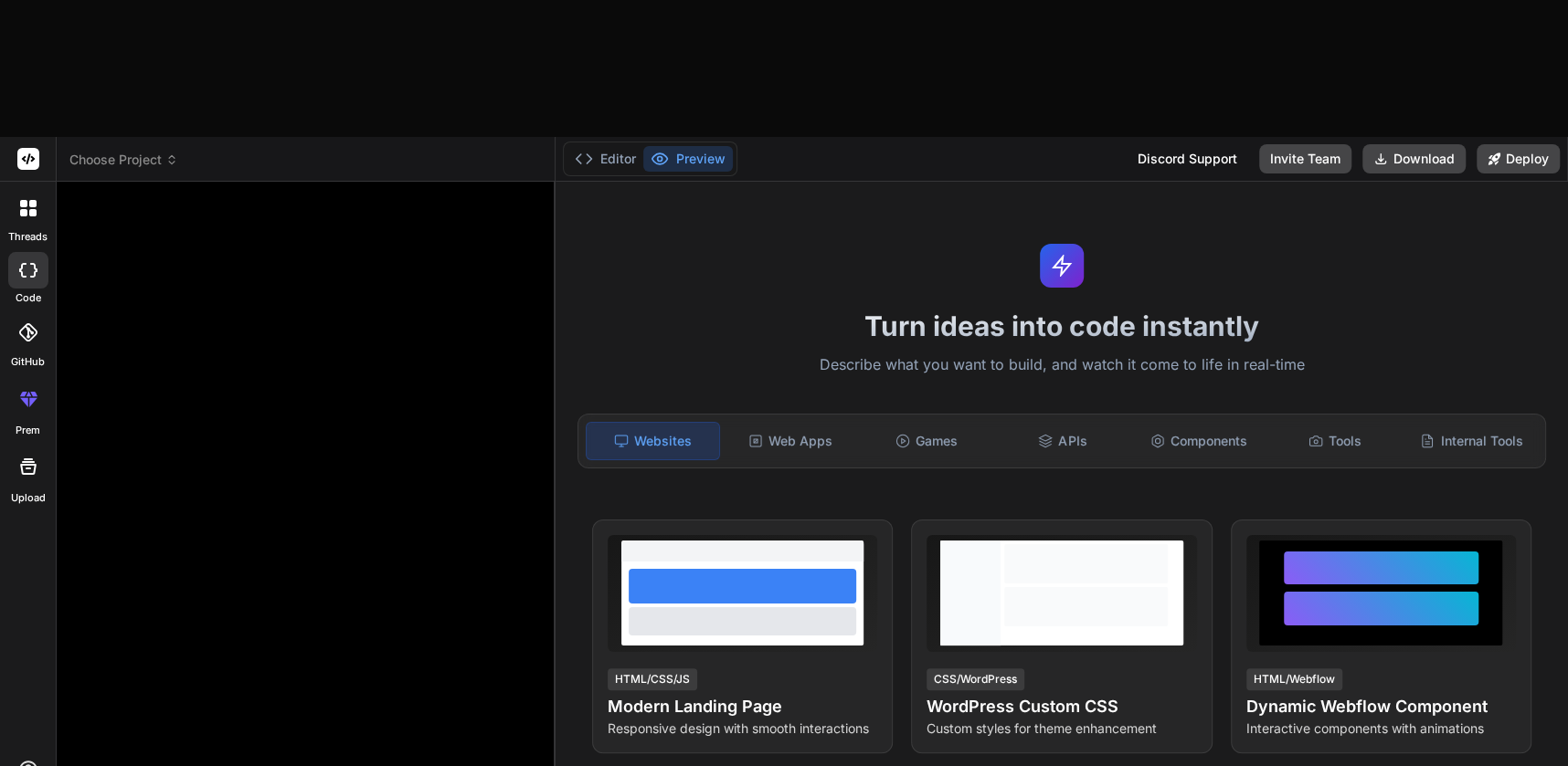
click at [314, 410] on div at bounding box center [308, 485] width 466 height 577
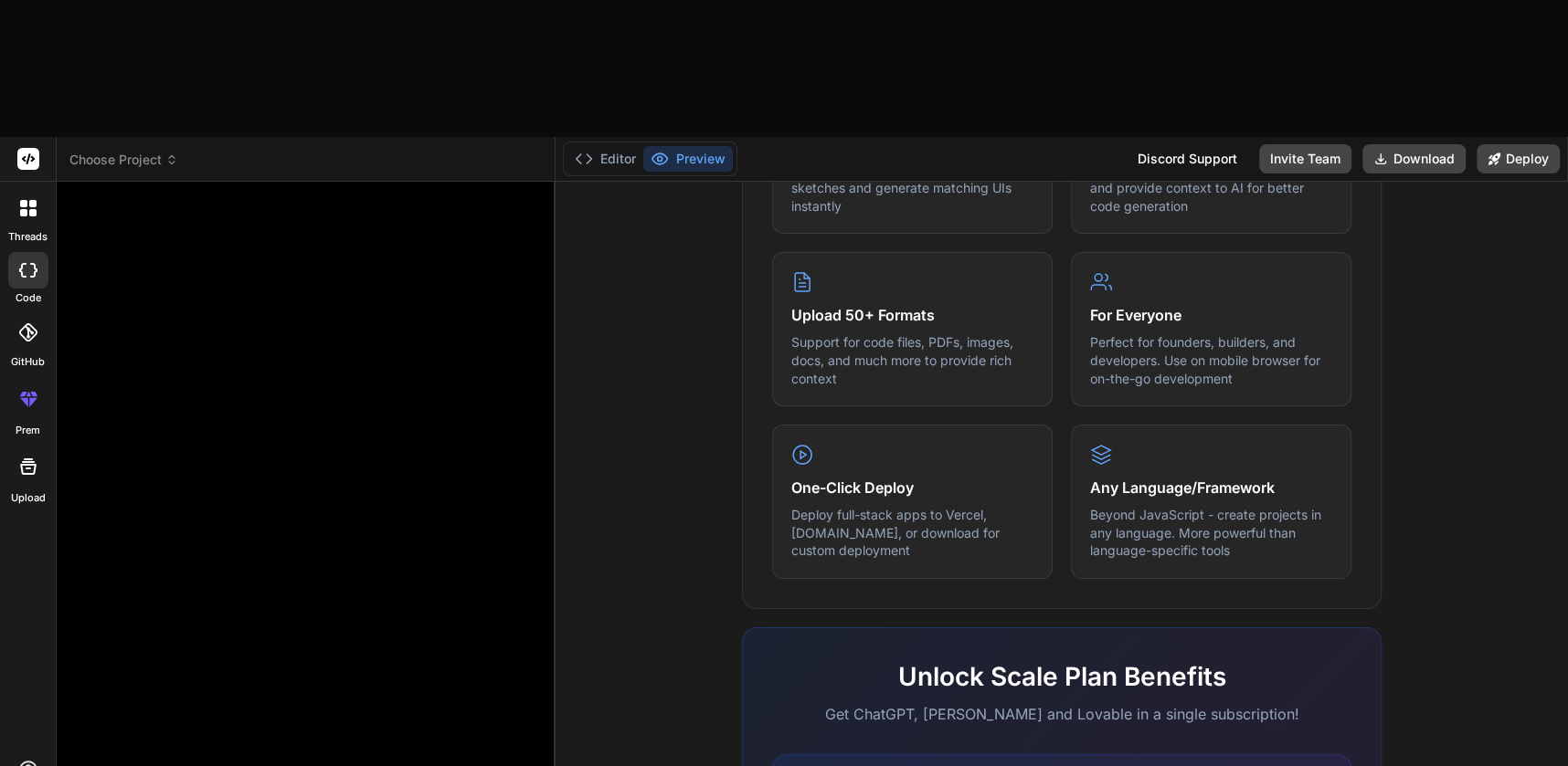
scroll to position [988, 0]
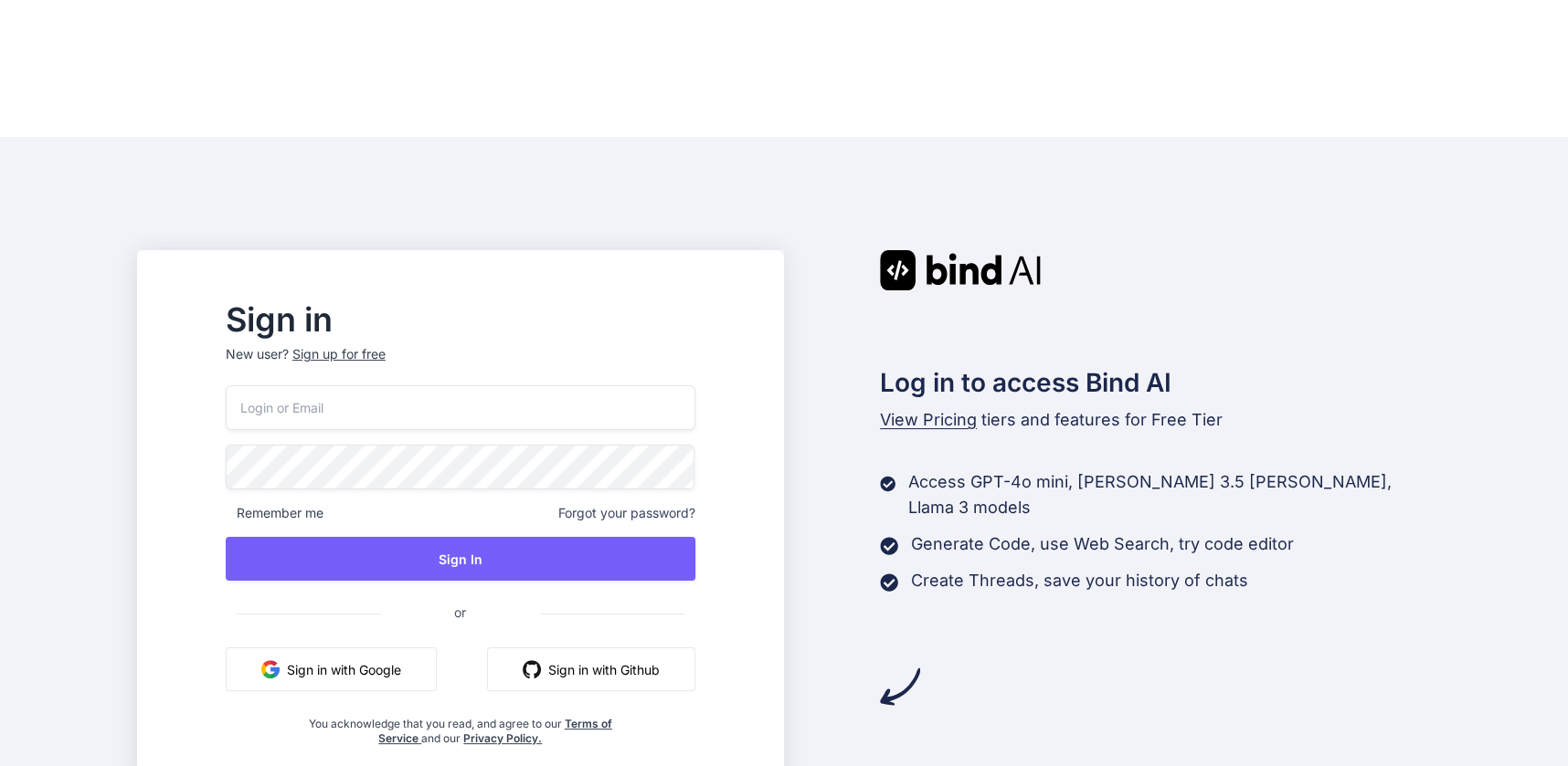
click at [419, 648] on button "Sign in with Google" at bounding box center [331, 670] width 211 height 44
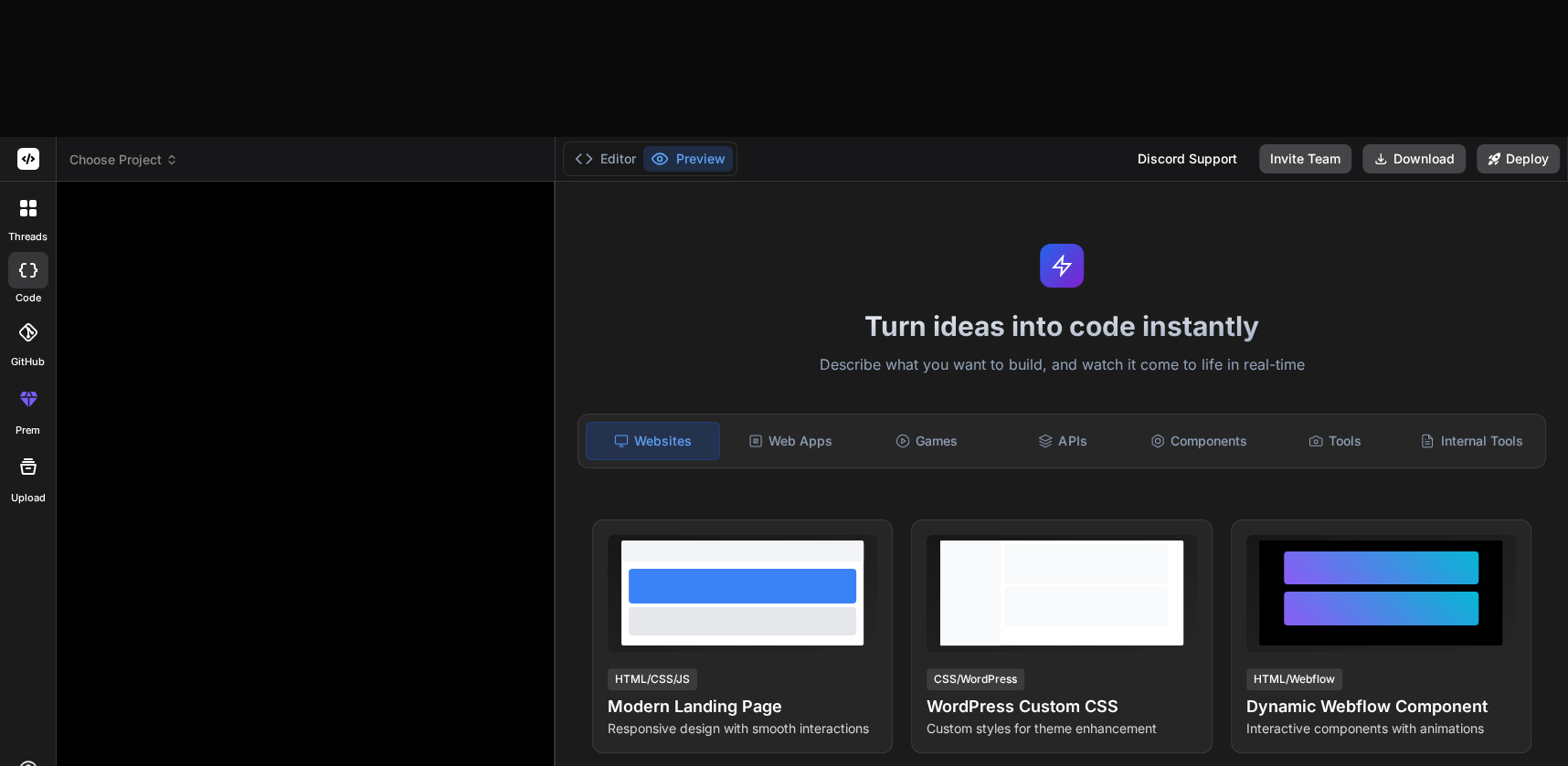
type textarea "x"
